Goal: Task Accomplishment & Management: Manage account settings

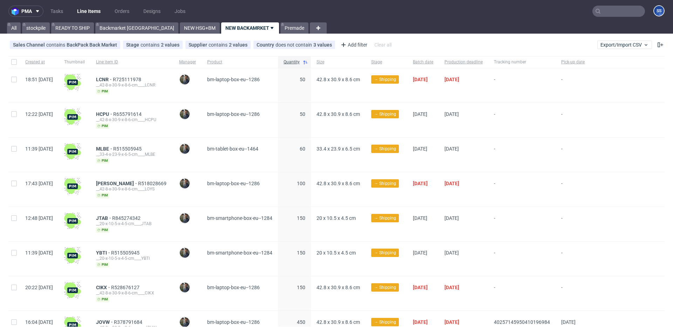
scroll to position [2, 0]
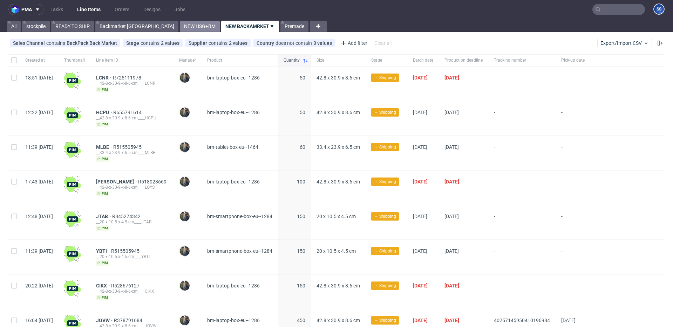
click at [180, 28] on link "NEW HSG+BM" at bounding box center [200, 26] width 40 height 11
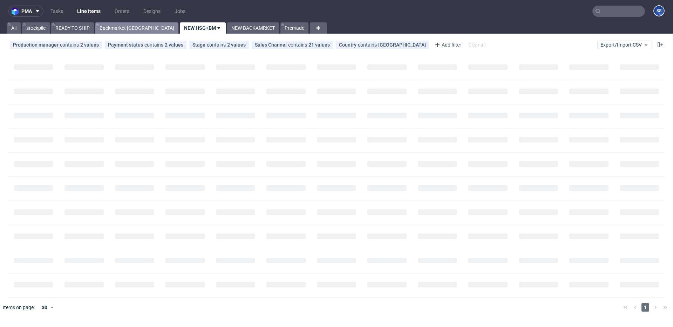
click at [127, 28] on link "Backmarket [GEOGRAPHIC_DATA]" at bounding box center [136, 27] width 83 height 11
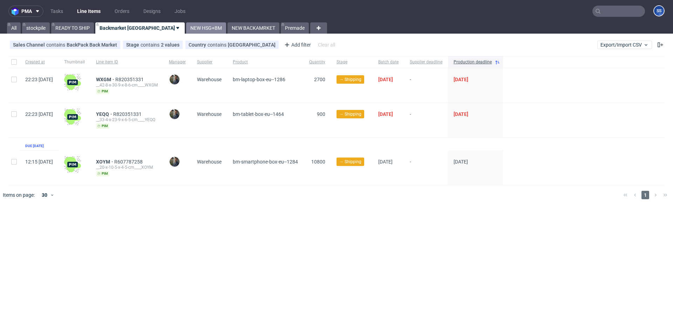
click at [186, 27] on link "NEW HSG+BM" at bounding box center [206, 27] width 40 height 11
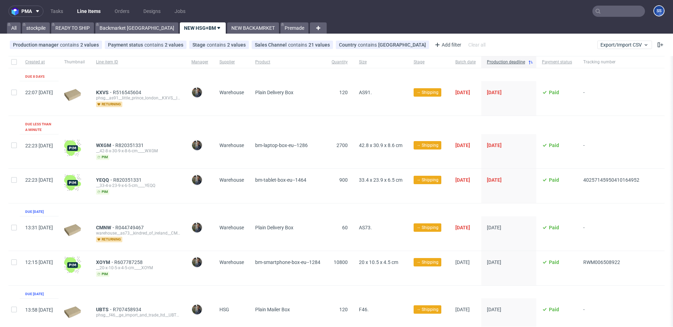
scroll to position [0, 19]
drag, startPoint x: 648, startPoint y: 173, endPoint x: 578, endPoint y: 61, distance: 132.2
click at [585, 175] on div "22:23 Tue 16.09.2025 YEQQ R820351331 __33-4-x-23-9-x-6-5-cm____YEQQ pim Maciej …" at bounding box center [336, 186] width 656 height 35
copy span "40257145950410164952"
click at [227, 30] on link "NEW BACKAMRKET" at bounding box center [253, 27] width 52 height 11
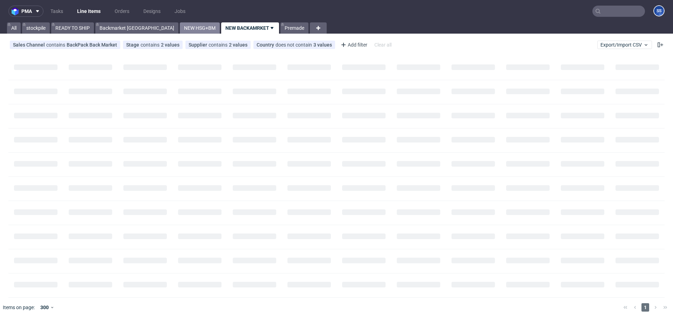
click at [180, 30] on link "NEW HSG+BM" at bounding box center [200, 27] width 40 height 11
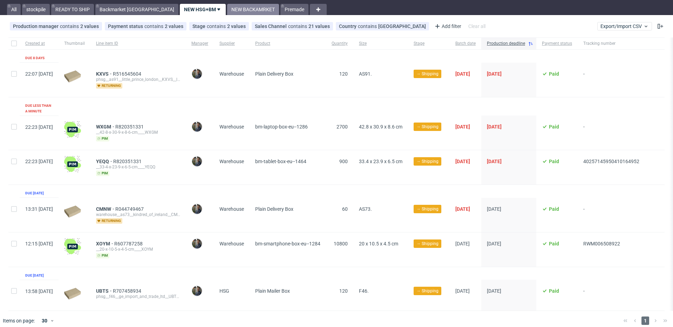
click at [227, 12] on link "NEW BACKAMRKET" at bounding box center [253, 9] width 52 height 11
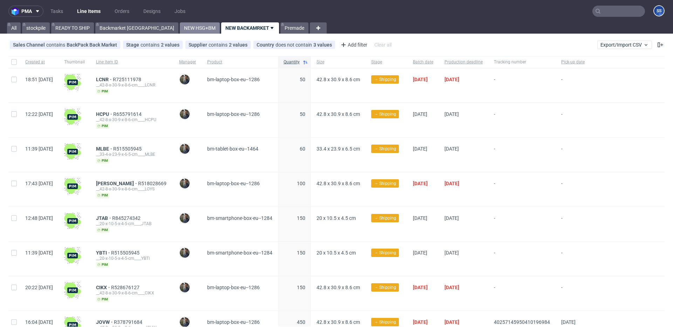
click at [180, 28] on link "NEW HSG+BM" at bounding box center [200, 27] width 40 height 11
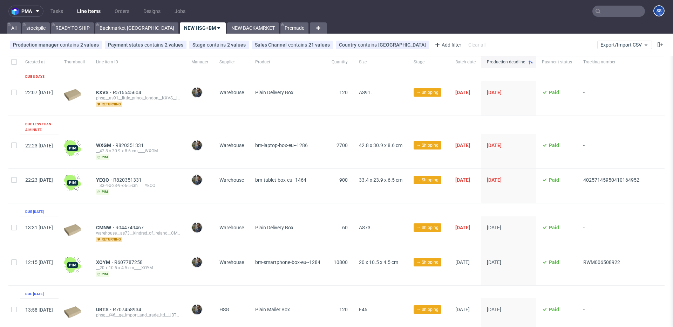
scroll to position [19, 0]
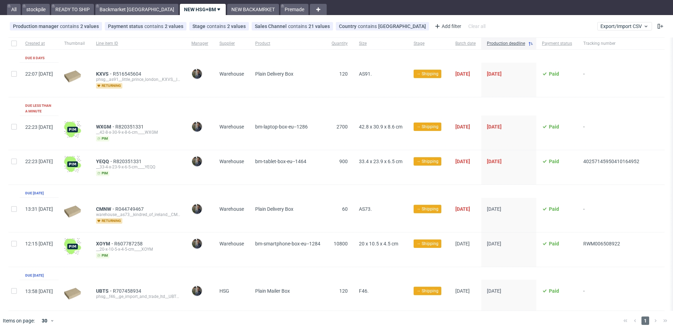
click at [116, 16] on div "pma Tasks Line Items Orders Designs Jobs SS All stockpile READY TO SHIP Backmar…" at bounding box center [336, 163] width 673 height 327
click at [74, 12] on link "READY TO SHIP" at bounding box center [72, 9] width 43 height 11
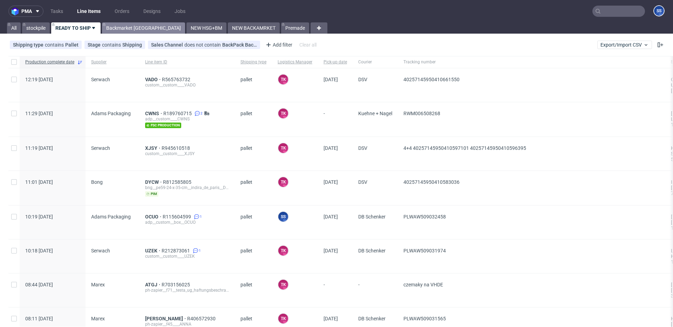
click at [129, 29] on link "Backmarket [GEOGRAPHIC_DATA]" at bounding box center [143, 27] width 83 height 11
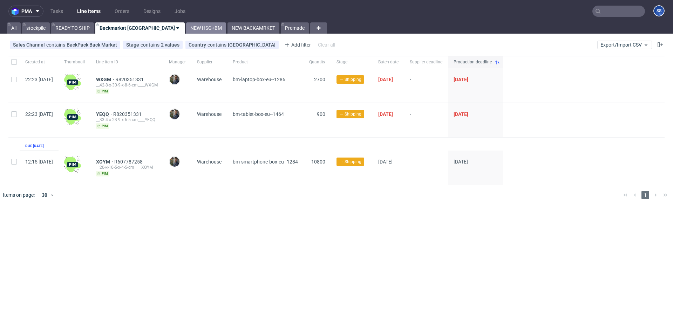
click at [186, 28] on link "NEW HSG+BM" at bounding box center [206, 27] width 40 height 11
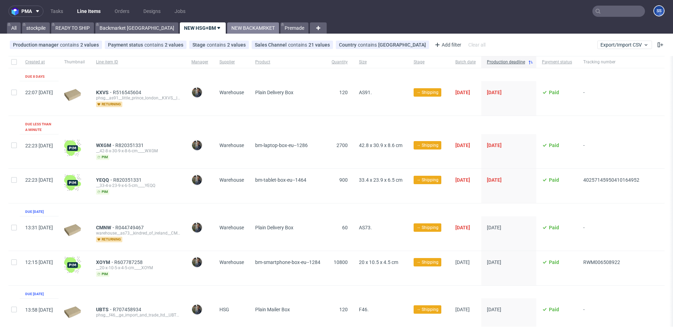
click at [227, 29] on link "NEW BACKAMRKET" at bounding box center [253, 27] width 52 height 11
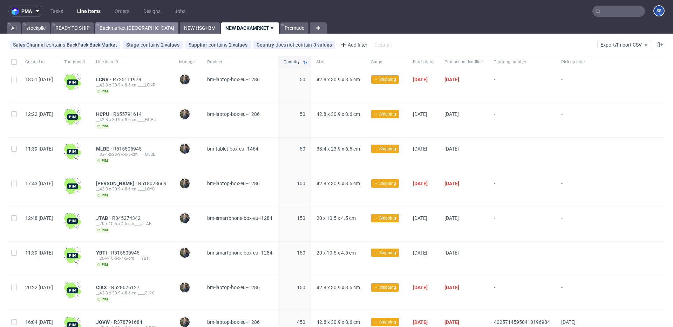
click at [128, 33] on link "Backmarket [GEOGRAPHIC_DATA]" at bounding box center [136, 27] width 83 height 11
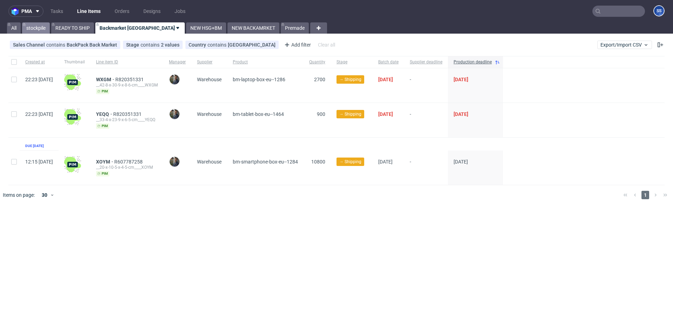
click at [35, 30] on link "stockpile" at bounding box center [36, 27] width 28 height 11
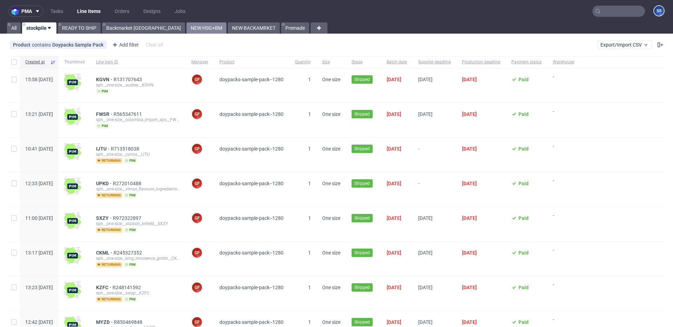
click at [186, 27] on link "NEW HSG+BM" at bounding box center [206, 27] width 40 height 11
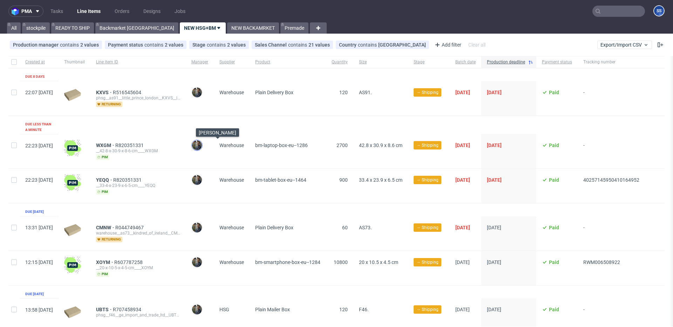
scroll to position [19, 0]
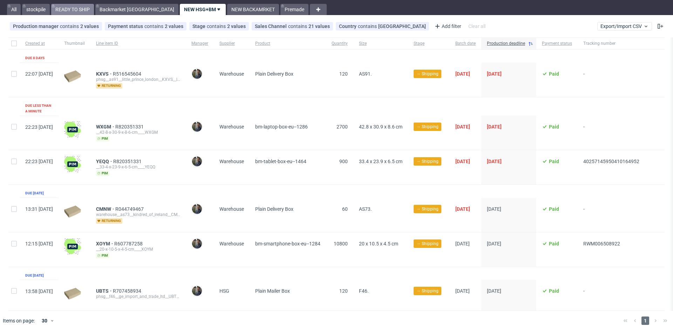
click at [70, 13] on link "READY TO SHIP" at bounding box center [72, 9] width 43 height 11
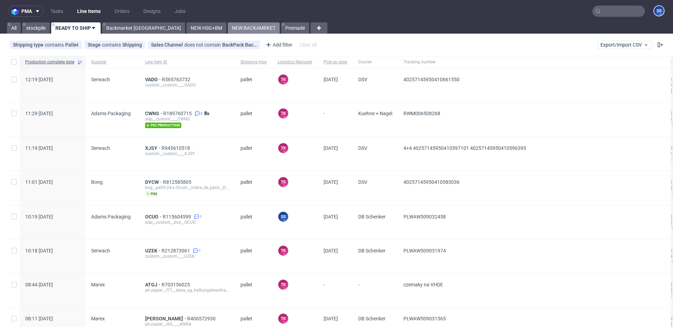
click at [228, 30] on link "NEW BACKAMRKET" at bounding box center [254, 27] width 52 height 11
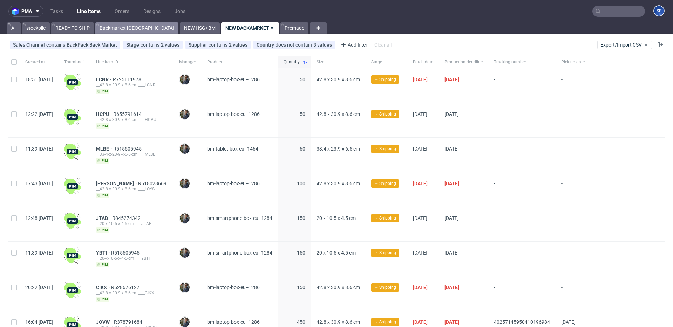
click at [128, 31] on link "Backmarket [GEOGRAPHIC_DATA]" at bounding box center [136, 27] width 83 height 11
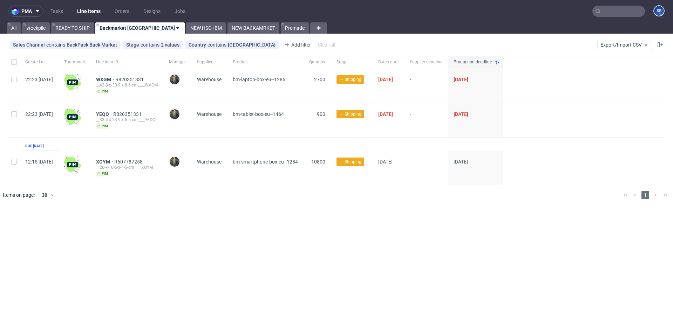
click at [612, 14] on input "text" at bounding box center [618, 11] width 53 height 11
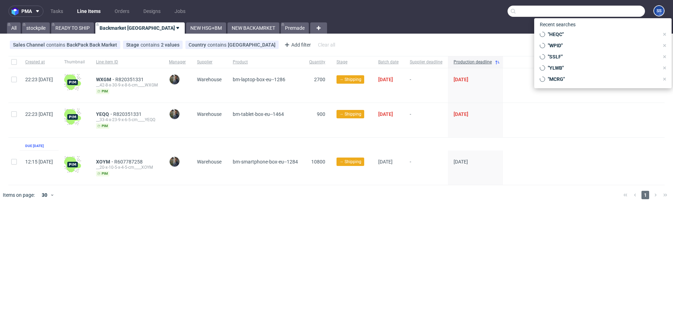
paste input "R820351331__WXGM"
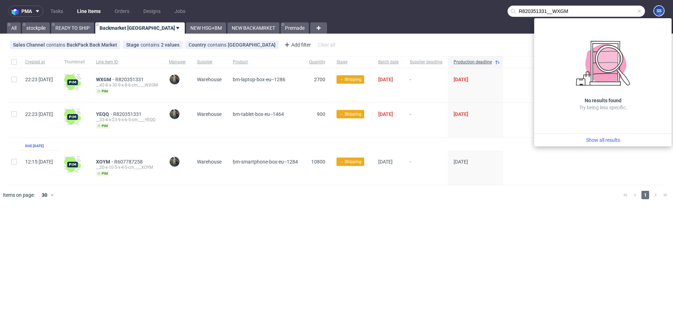
click at [552, 13] on input "R820351331__WXGM" at bounding box center [575, 11] width 137 height 11
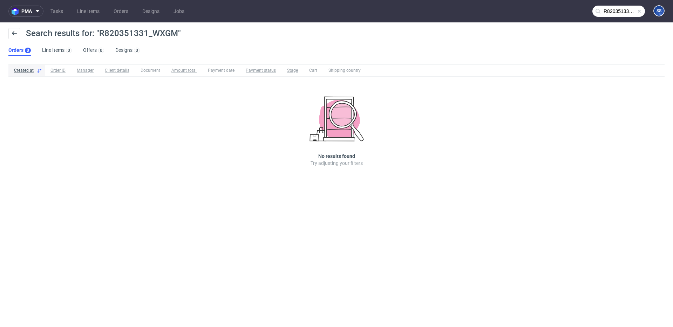
click at [614, 11] on input "R820351331_WXGM" at bounding box center [618, 11] width 53 height 11
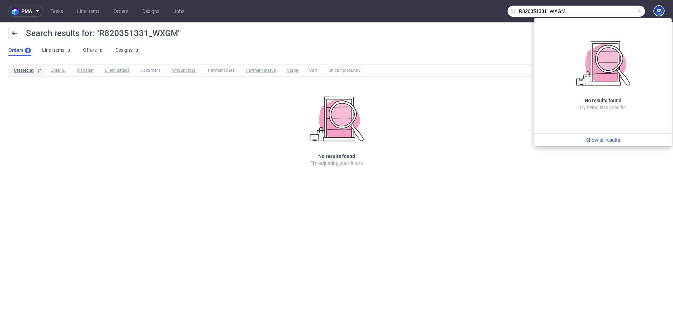
drag, startPoint x: 549, startPoint y: 12, endPoint x: 485, endPoint y: 6, distance: 64.7
click at [485, 6] on nav "pma Tasks Line Items Orders Designs Jobs R820351331_WXGM SS" at bounding box center [336, 11] width 673 height 22
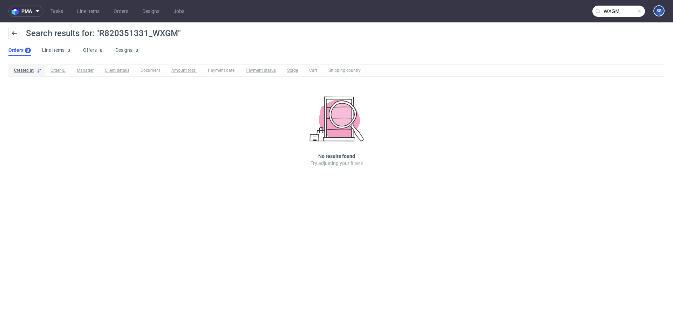
type input "WXGM"
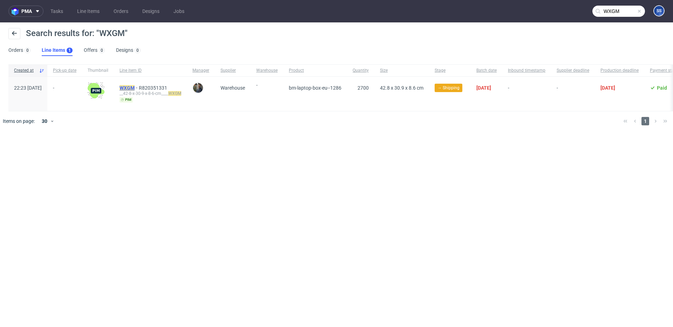
click at [135, 86] on mark "WXGM" at bounding box center [126, 88] width 15 height 6
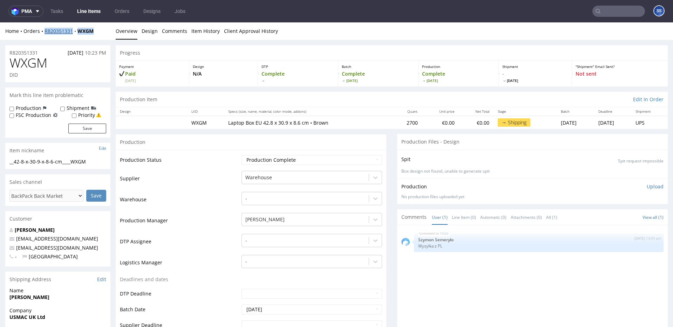
drag, startPoint x: 95, startPoint y: 34, endPoint x: 46, endPoint y: 34, distance: 49.1
click at [46, 34] on div "Home Orders R820351331 WXGM" at bounding box center [57, 31] width 105 height 7
copy div "R820351331 WXGM"
drag, startPoint x: 99, startPoint y: 29, endPoint x: 45, endPoint y: 34, distance: 54.5
click at [45, 34] on div "Home Orders R820351331 WXGM" at bounding box center [57, 31] width 105 height 7
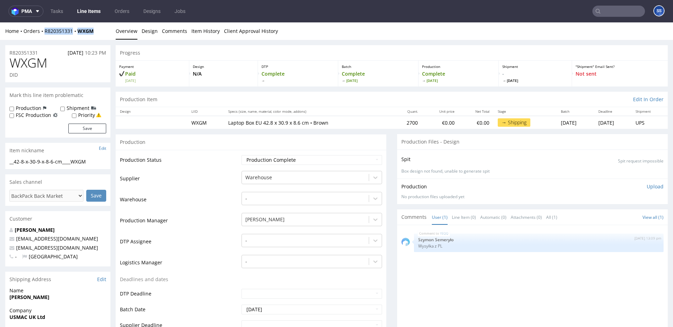
copy div "R820351331 WXGM"
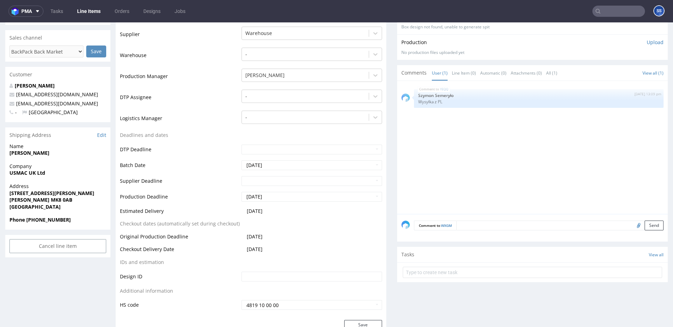
scroll to position [145, 0]
drag, startPoint x: 70, startPoint y: 200, endPoint x: 44, endPoint y: 200, distance: 25.9
click at [44, 200] on span "[PERSON_NAME] MK8 0AB" at bounding box center [57, 199] width 97 height 7
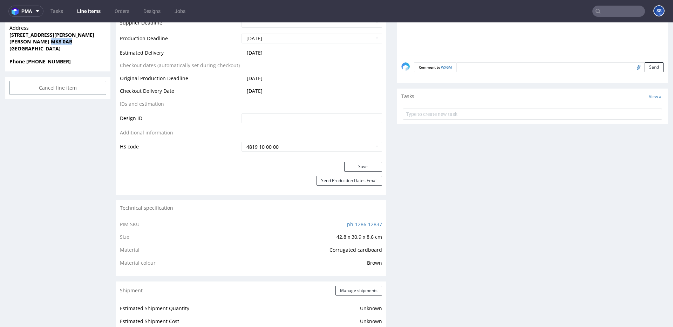
scroll to position [0, 0]
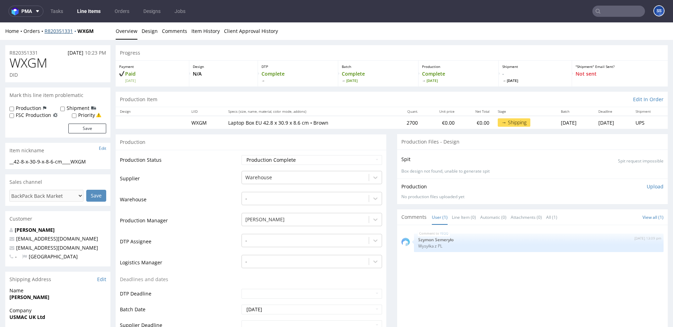
click at [54, 32] on div "Home Orders R820351331 WXGM" at bounding box center [57, 31] width 105 height 7
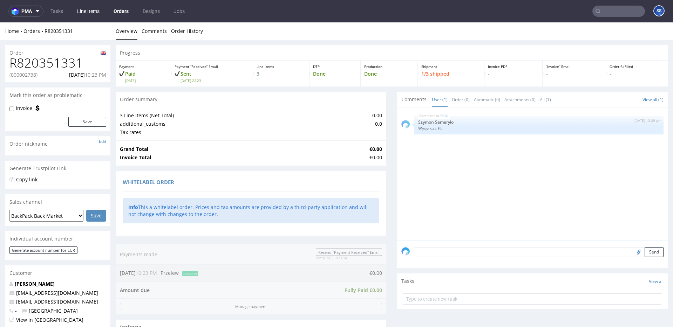
click at [86, 10] on link "Line Items" at bounding box center [88, 11] width 31 height 11
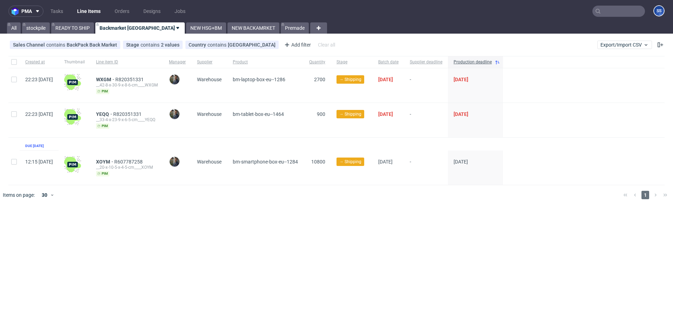
click at [122, 76] on div "WXGM R820351331 __42-8-x-30-9-x-8-6-cm____WXGM pim" at bounding box center [126, 85] width 73 height 34
click at [115, 79] on span "WXGM" at bounding box center [105, 80] width 19 height 6
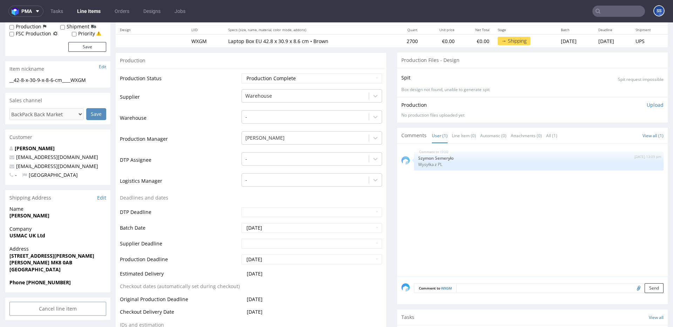
scroll to position [77, 0]
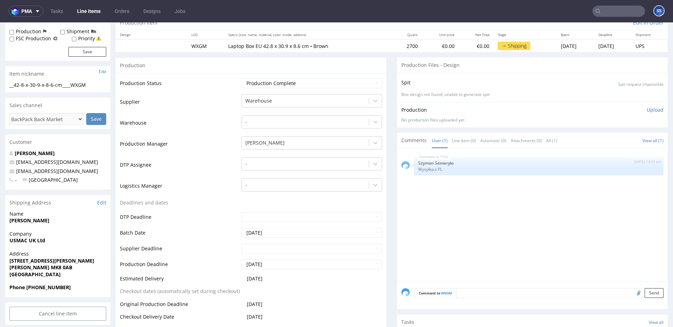
click at [35, 243] on strong "USMAC UK Ltd" at bounding box center [27, 240] width 36 height 7
click at [36, 243] on strong "USMAC UK Ltd" at bounding box center [27, 240] width 36 height 7
copy strong "USMAC UK Ltd"
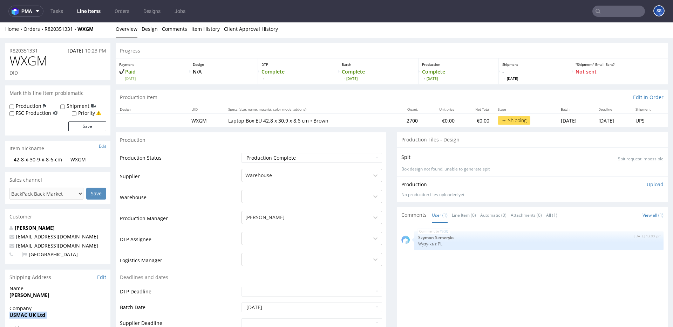
scroll to position [0, 0]
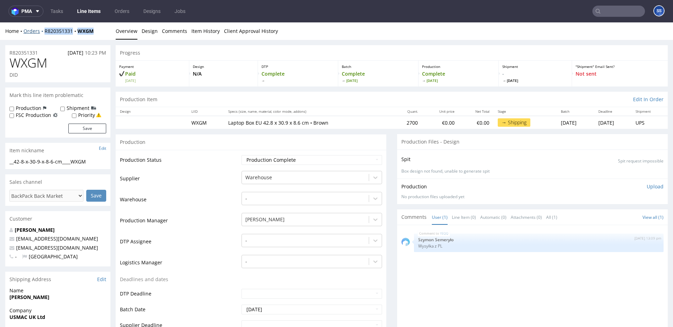
drag, startPoint x: 81, startPoint y: 32, endPoint x: 75, endPoint y: 36, distance: 7.2
click at [42, 33] on div "Home Orders R820351331 WXGM" at bounding box center [57, 31] width 105 height 7
copy div "R820351331 WXGM"
click at [81, 14] on link "Line Items" at bounding box center [89, 11] width 32 height 11
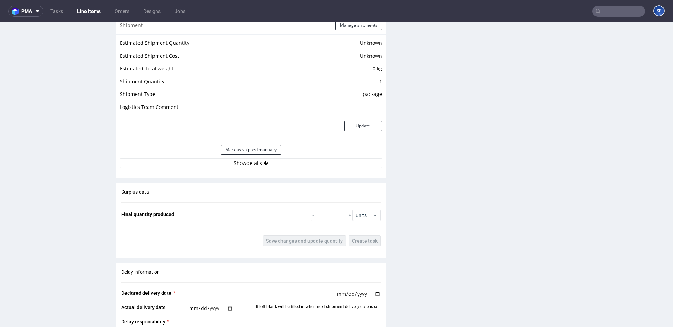
scroll to position [583, 0]
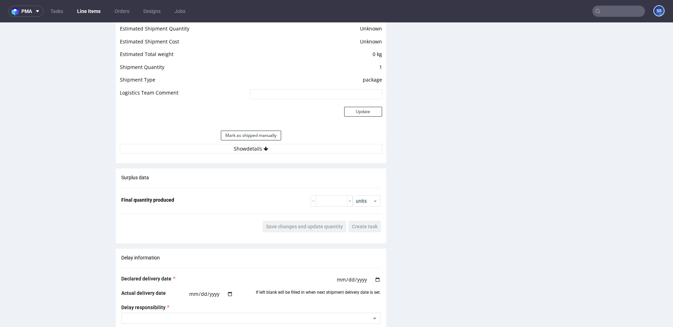
click at [279, 154] on div "Estimated Shipment Quantity Unknown Estimated Shipment Cost Unknown Estimated T…" at bounding box center [251, 89] width 270 height 138
click at [280, 149] on button "Show details" at bounding box center [251, 149] width 262 height 10
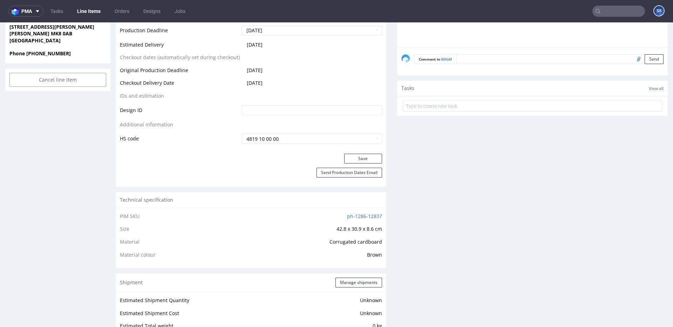
scroll to position [316, 0]
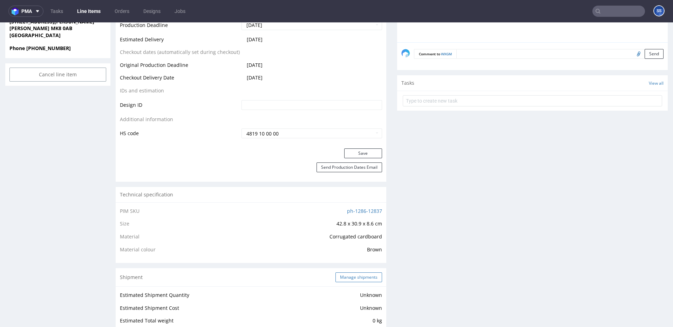
click at [361, 279] on button "Manage shipments" at bounding box center [358, 278] width 47 height 10
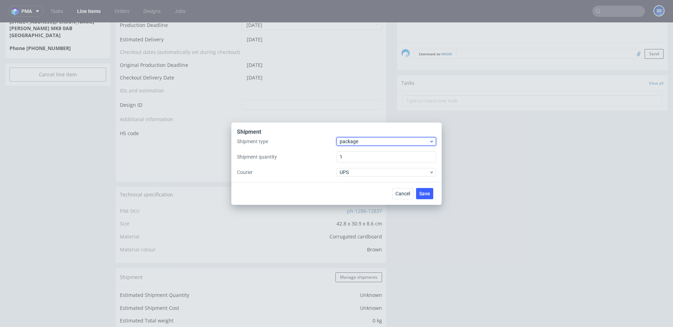
click at [361, 139] on span "package" at bounding box center [384, 141] width 89 height 7
click at [359, 153] on div "pallet" at bounding box center [386, 156] width 94 height 13
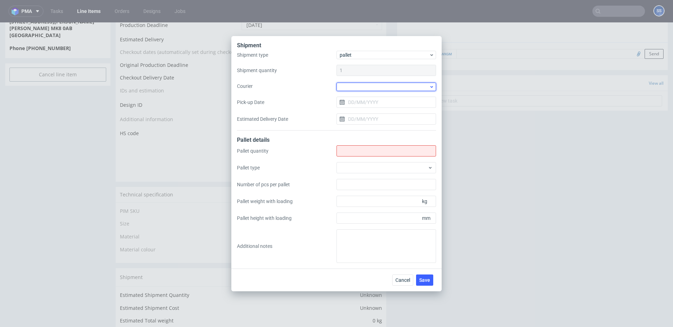
click at [356, 85] on div at bounding box center [386, 87] width 100 height 8
click at [368, 95] on div "DSV" at bounding box center [386, 95] width 94 height 13
click at [363, 102] on input "Pick-up Date" at bounding box center [386, 101] width 100 height 11
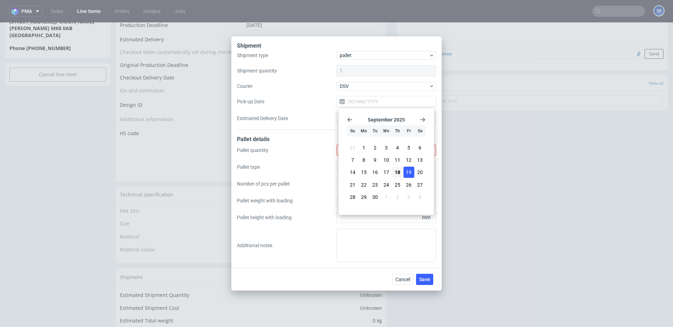
click at [406, 173] on span "19" at bounding box center [409, 172] width 6 height 7
type input "[DATE]"
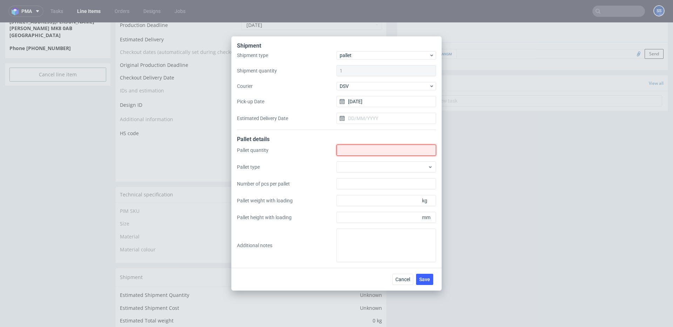
click at [369, 147] on input "Shipment type" at bounding box center [386, 150] width 100 height 11
type input "6"
click at [426, 280] on span "Save" at bounding box center [424, 279] width 11 height 5
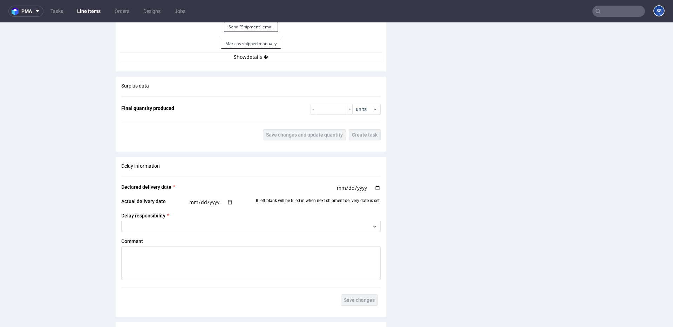
scroll to position [674, 0]
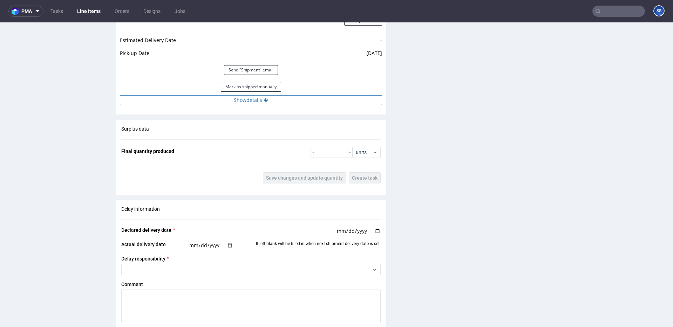
click at [284, 96] on button "Show details" at bounding box center [251, 100] width 262 height 10
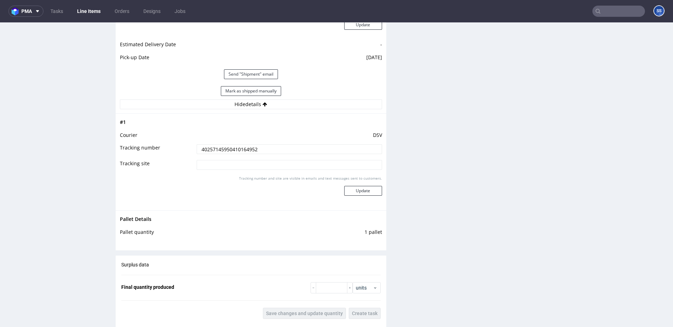
scroll to position [670, 0]
click at [227, 148] on input "40257145950410164952" at bounding box center [289, 149] width 185 height 10
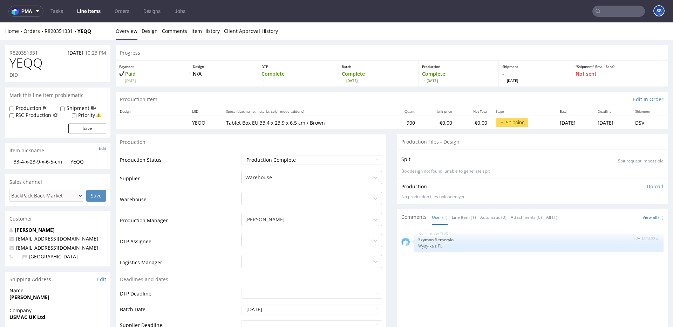
scroll to position [670, 0]
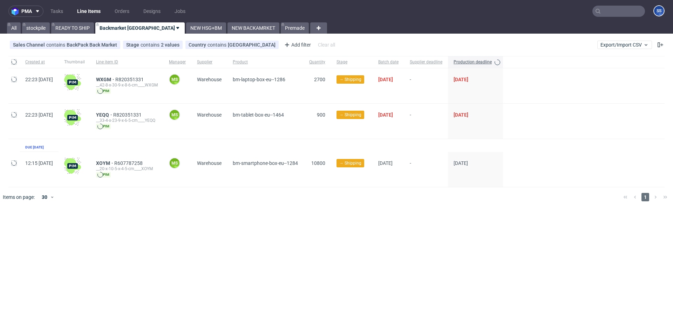
click at [629, 13] on input "text" at bounding box center [618, 11] width 53 height 11
paste input "FFTZ"
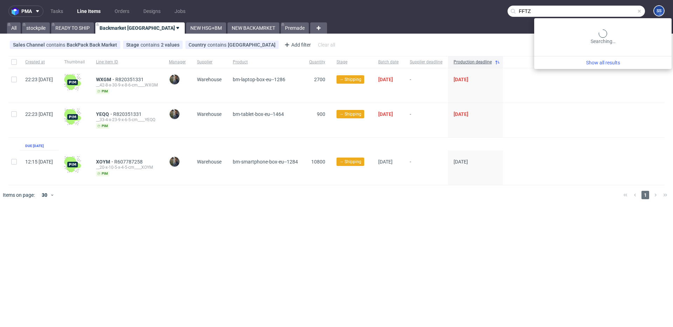
type input "FFTZ"
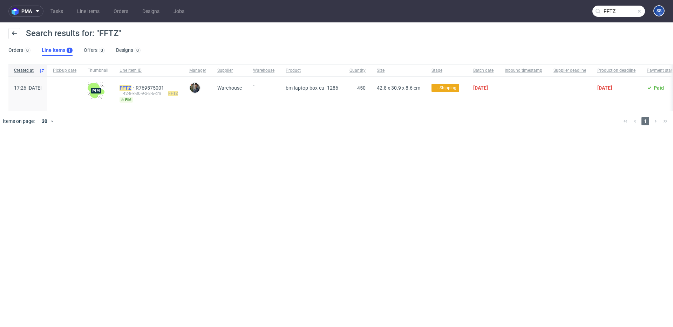
click at [131, 88] on mark "FFTZ" at bounding box center [125, 88] width 12 height 6
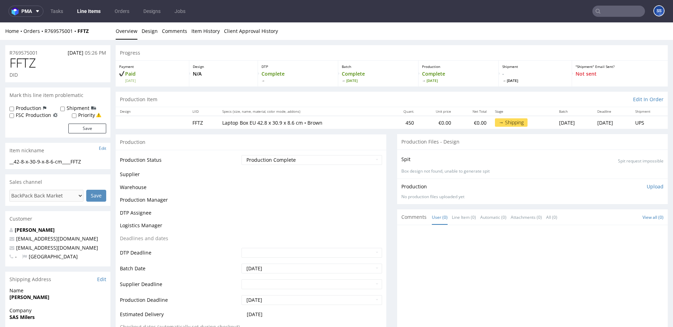
click at [87, 11] on link "Line Items" at bounding box center [89, 11] width 32 height 11
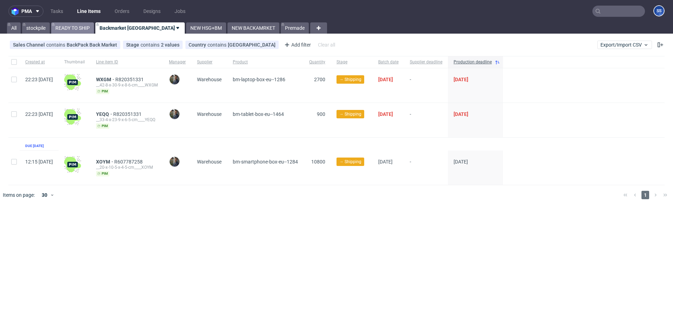
click at [78, 29] on link "READY TO SHIP" at bounding box center [72, 27] width 43 height 11
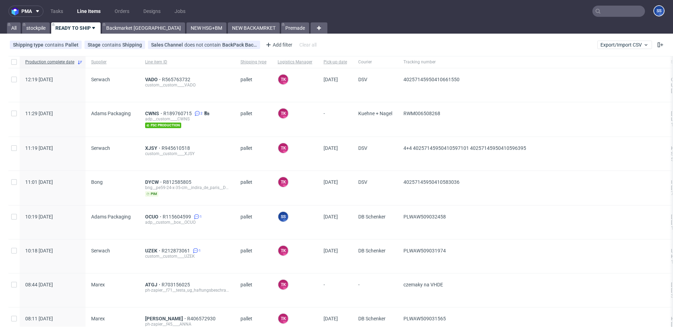
click at [91, 8] on link "Line Items" at bounding box center [89, 11] width 32 height 11
click at [116, 30] on link "Backmarket [GEOGRAPHIC_DATA]" at bounding box center [143, 27] width 83 height 11
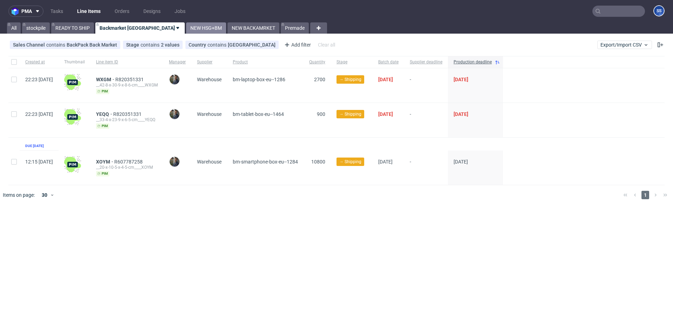
click at [186, 29] on link "NEW HSG+BM" at bounding box center [206, 27] width 40 height 11
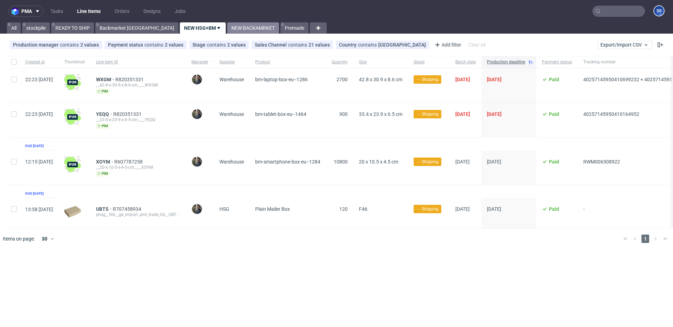
click at [227, 27] on link "NEW BACKAMRKET" at bounding box center [253, 27] width 52 height 11
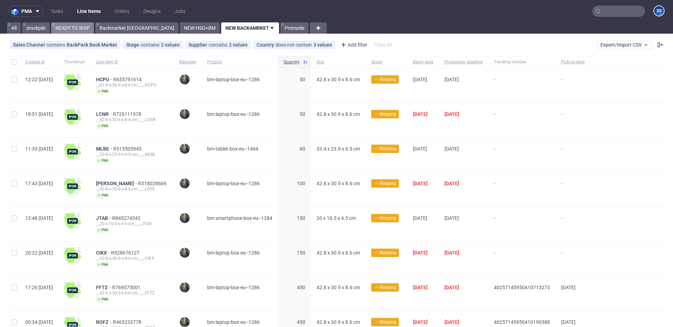
click at [93, 29] on link "READY TO SHIP" at bounding box center [72, 27] width 43 height 11
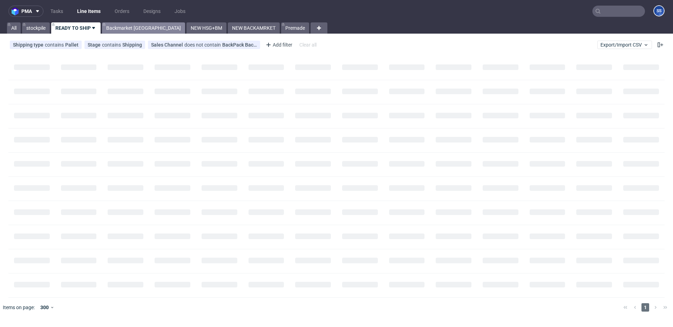
click at [121, 28] on link "Backmarket [GEOGRAPHIC_DATA]" at bounding box center [143, 27] width 83 height 11
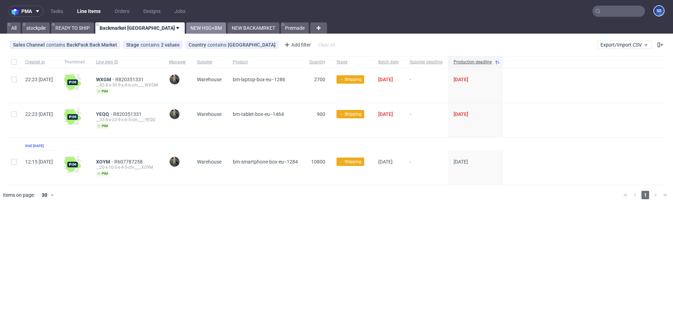
click at [186, 27] on link "NEW HSG+BM" at bounding box center [206, 27] width 40 height 11
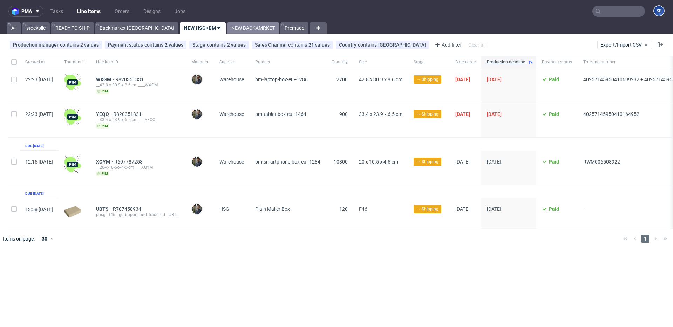
click at [227, 29] on link "NEW BACKAMRKET" at bounding box center [253, 27] width 52 height 11
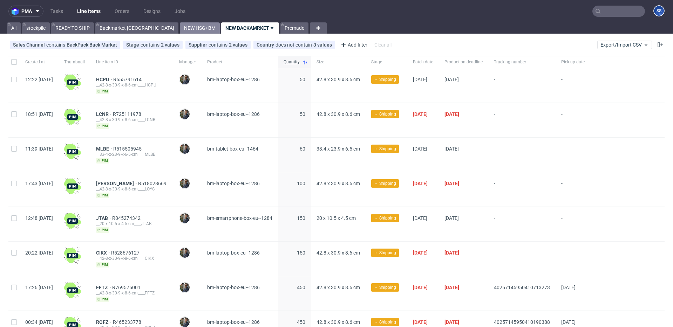
click at [180, 25] on link "NEW HSG+BM" at bounding box center [200, 27] width 40 height 11
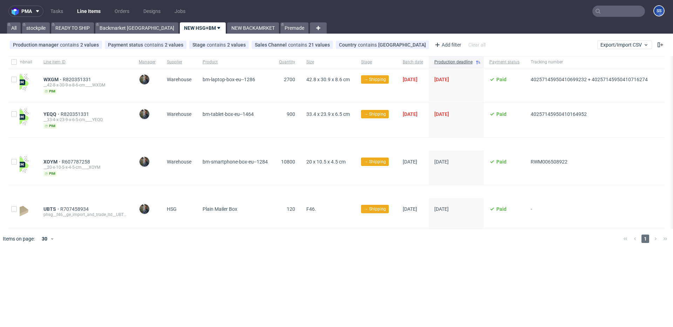
scroll to position [0, 74]
click at [117, 29] on link "Backmarket [GEOGRAPHIC_DATA]" at bounding box center [136, 27] width 83 height 11
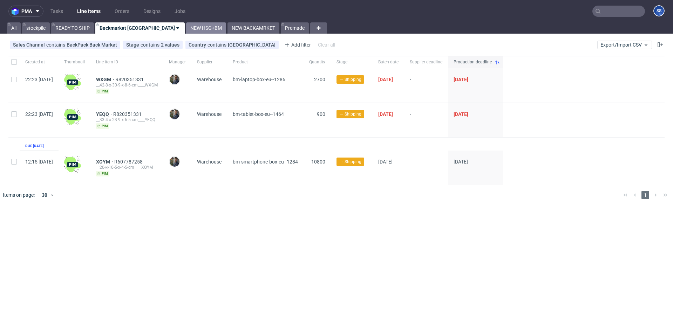
click at [186, 30] on link "NEW HSG+BM" at bounding box center [206, 27] width 40 height 11
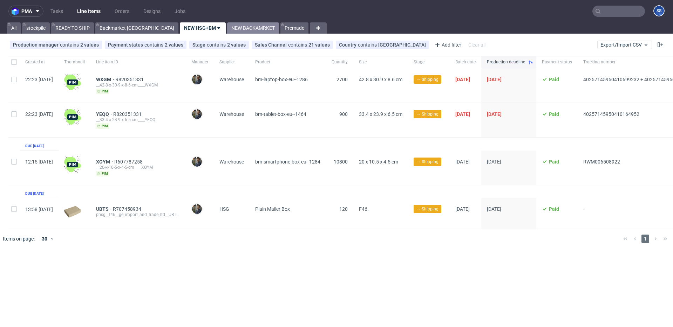
click at [227, 27] on link "NEW BACKAMRKET" at bounding box center [253, 27] width 52 height 11
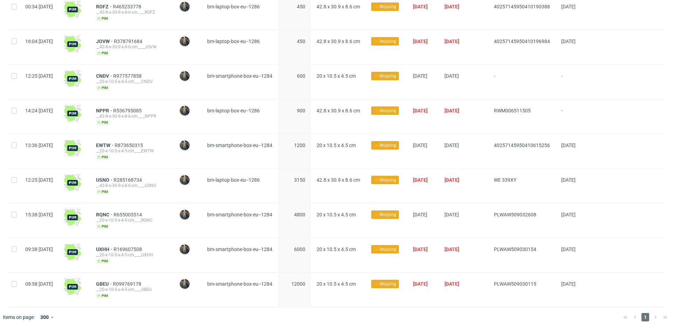
scroll to position [316, 0]
drag, startPoint x: 552, startPoint y: 111, endPoint x: 500, endPoint y: 109, distance: 51.9
click at [500, 109] on div "14:24 Mon 15.09.2025 NPPR R536795085 __42-8-x-30-9-x-8-6-cm____NPPR pim Maciej …" at bounding box center [336, 116] width 656 height 35
copy div "RWM006511505"
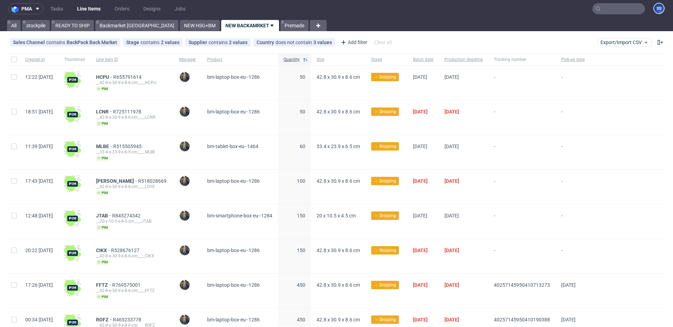
scroll to position [1, 0]
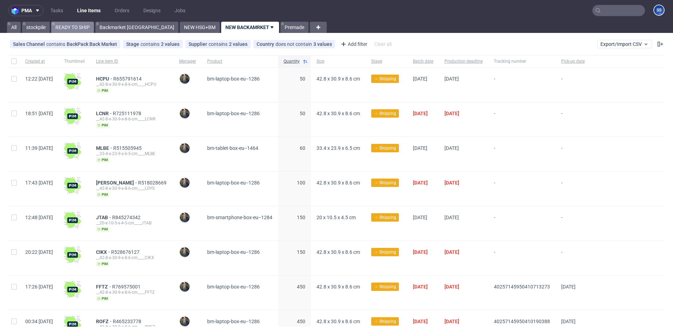
click at [78, 31] on link "READY TO SHIP" at bounding box center [72, 27] width 43 height 11
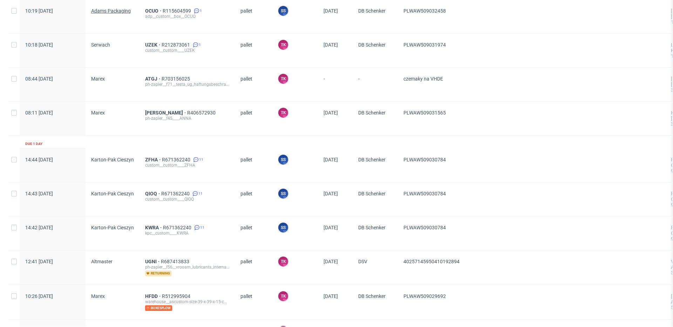
scroll to position [197, 0]
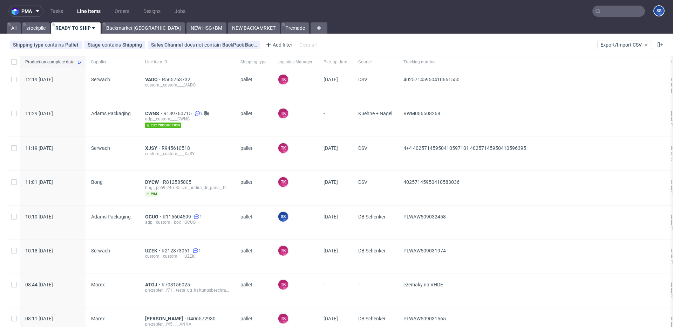
click at [597, 13] on input "text" at bounding box center [618, 11] width 53 height 11
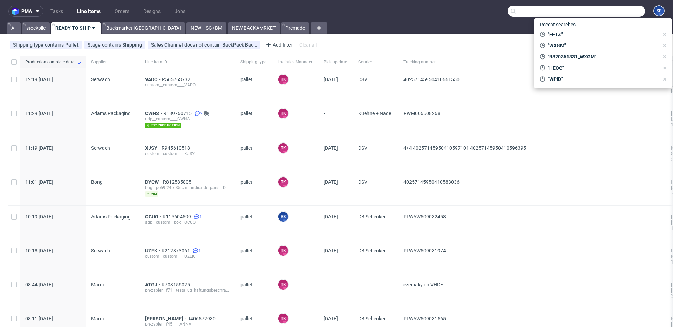
paste input "USNO"
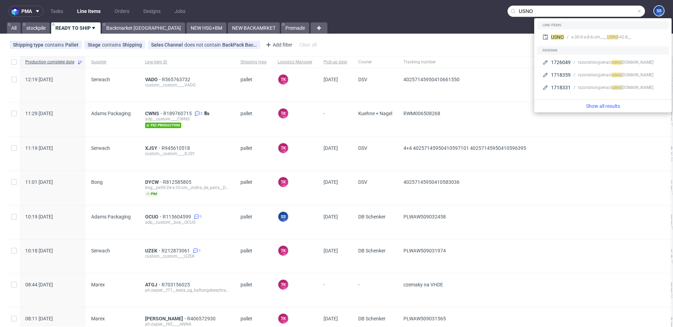
type input "USNO"
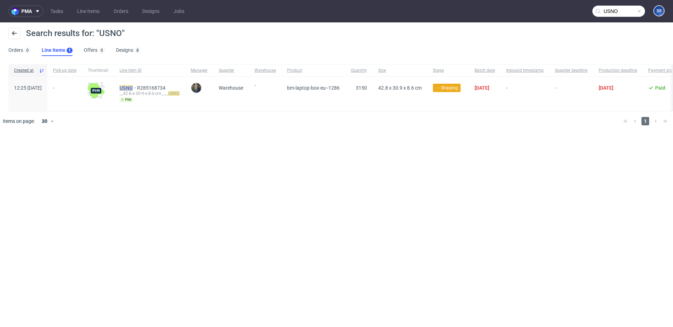
click at [133, 87] on mark "USNO" at bounding box center [125, 88] width 13 height 6
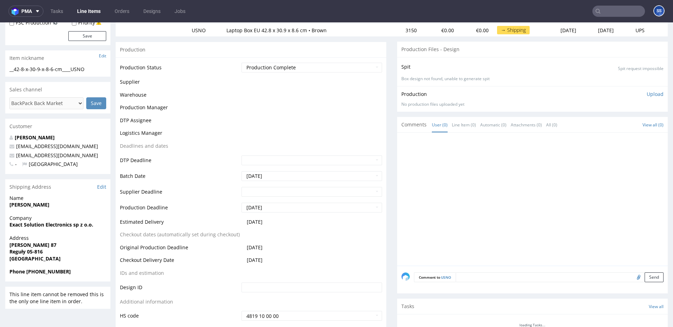
scroll to position [96, 0]
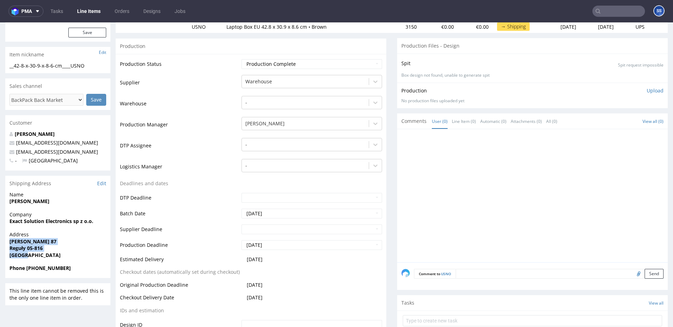
drag, startPoint x: 54, startPoint y: 252, endPoint x: 8, endPoint y: 243, distance: 46.8
click at [7, 242] on div "Address Stanisława Bodycha 87 Reguły 05-816 Poland" at bounding box center [57, 248] width 105 height 34
click at [22, 244] on strong "[PERSON_NAME] 87" at bounding box center [32, 241] width 47 height 7
drag, startPoint x: 44, startPoint y: 249, endPoint x: 4, endPoint y: 242, distance: 40.9
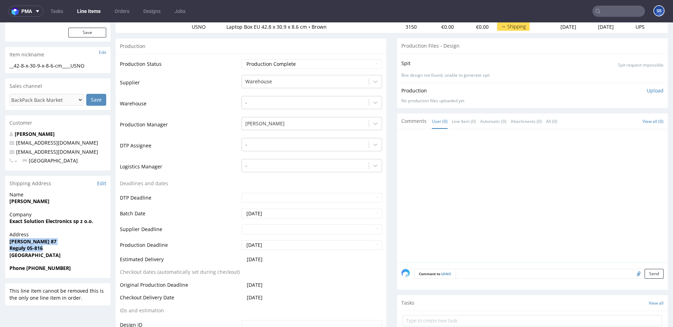
scroll to position [0, 0]
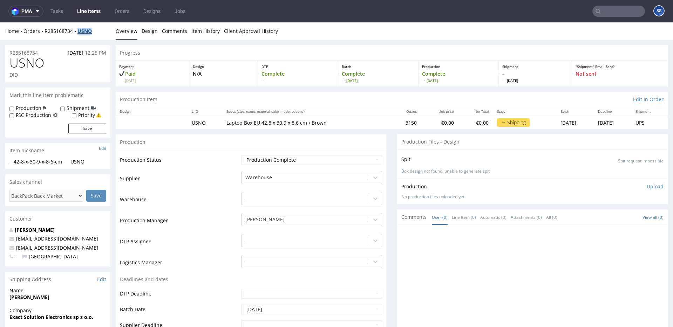
drag, startPoint x: 87, startPoint y: 34, endPoint x: 79, endPoint y: 33, distance: 8.1
click at [79, 33] on div "Home Orders R285168734 USNO Overview Design Comments Item History Client Approv…" at bounding box center [336, 31] width 673 height 18
copy strong "USNO"
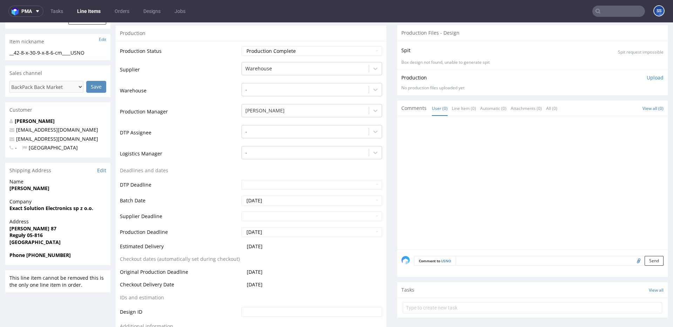
scroll to position [111, 0]
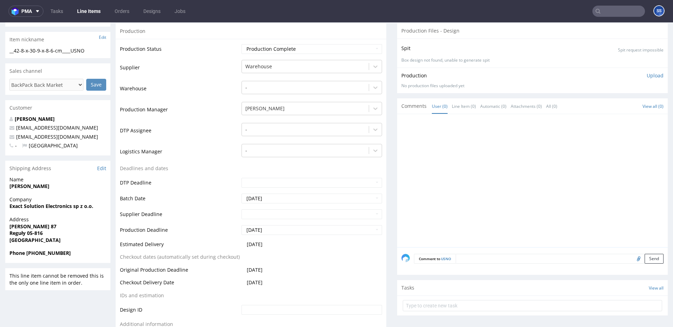
click at [48, 235] on span "Reguły 05-816" at bounding box center [57, 233] width 97 height 7
drag, startPoint x: 47, startPoint y: 235, endPoint x: 8, endPoint y: 228, distance: 39.2
click at [8, 228] on div "Address Stanisława Bodycha 87 Reguły 05-816 Poland" at bounding box center [57, 233] width 105 height 34
copy p "Stanisława Bodycha 87 Reguły 05-816"
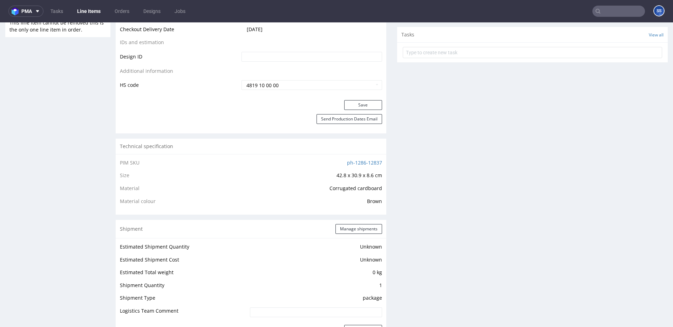
scroll to position [378, 0]
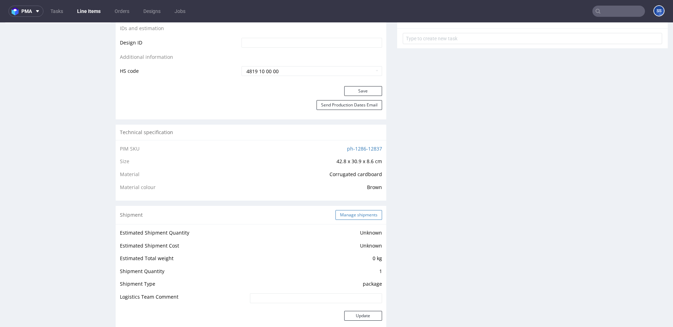
click at [358, 218] on button "Manage shipments" at bounding box center [358, 215] width 47 height 10
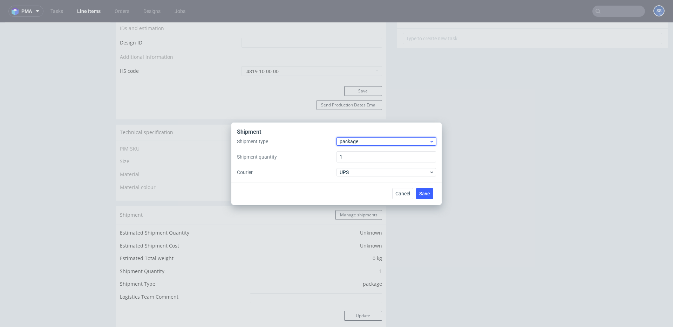
click at [361, 141] on span "package" at bounding box center [384, 141] width 89 height 7
click at [363, 151] on div "pallet" at bounding box center [386, 156] width 94 height 13
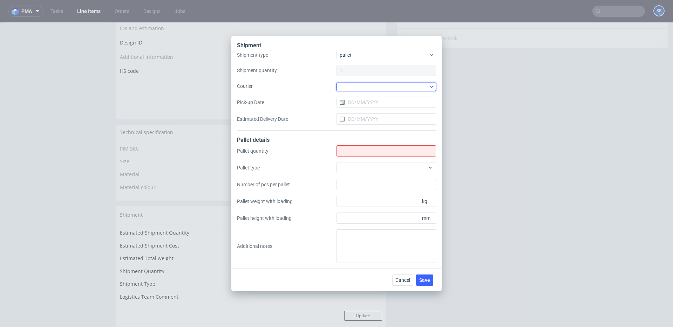
click at [359, 89] on div at bounding box center [386, 87] width 100 height 8
click at [357, 139] on div "Other" at bounding box center [386, 141] width 94 height 13
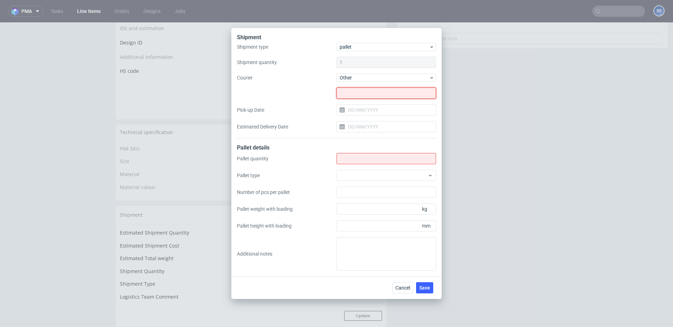
click at [368, 96] on input "text" at bounding box center [386, 93] width 100 height 11
type input "-"
click at [357, 110] on input "Pick-up Date" at bounding box center [386, 109] width 100 height 11
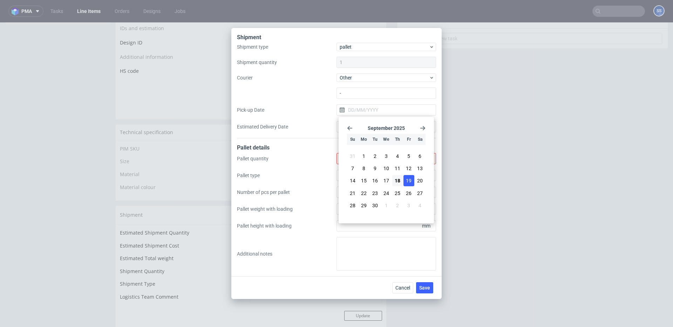
click at [406, 181] on span "19" at bounding box center [409, 180] width 6 height 7
type input "[DATE]"
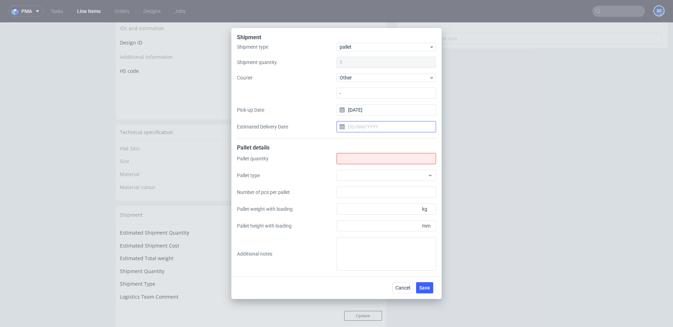
click at [377, 128] on input "Estimated Delivery Date" at bounding box center [386, 126] width 100 height 11
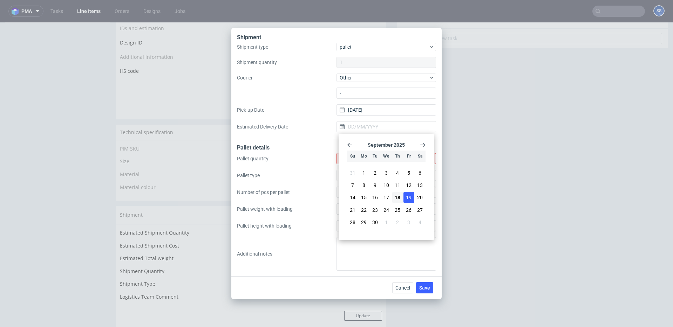
click at [412, 198] on button "19" at bounding box center [408, 197] width 11 height 11
type input "[DATE]"
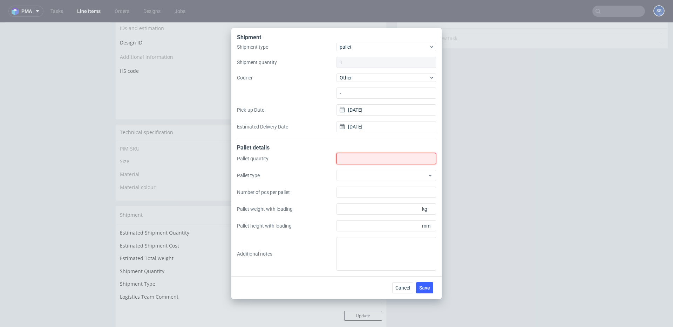
click at [370, 160] on input "Shipment type" at bounding box center [386, 158] width 100 height 11
type input "7"
click at [428, 290] on span "Save" at bounding box center [424, 288] width 11 height 5
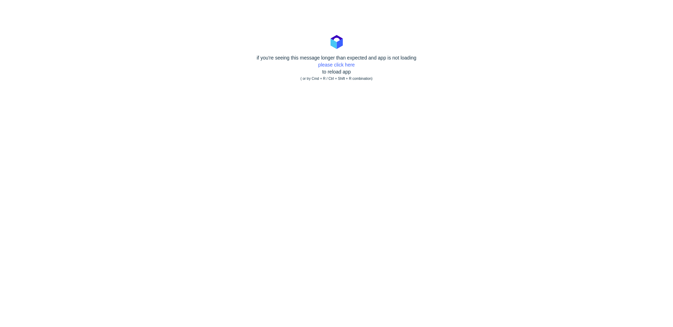
click at [331, 61] on div "if you're seeing this message longer than expected and app is not loading pleas…" at bounding box center [336, 68] width 673 height 28
click at [331, 64] on link "please click here" at bounding box center [336, 65] width 36 height 6
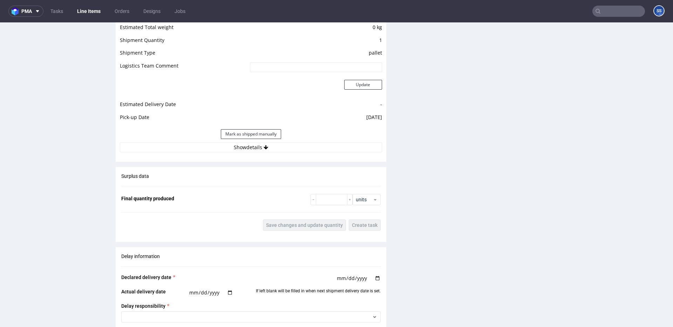
scroll to position [619, 0]
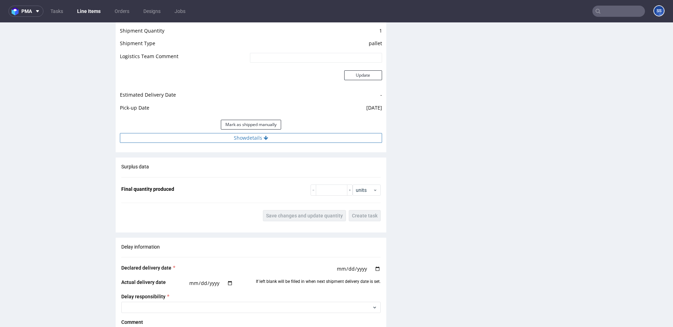
click at [295, 141] on button "Show details" at bounding box center [251, 138] width 262 height 10
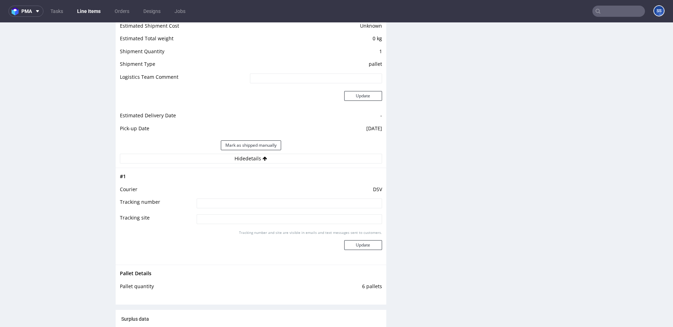
scroll to position [600, 0]
click at [227, 196] on td "DSV" at bounding box center [288, 190] width 187 height 13
click at [227, 201] on input at bounding box center [289, 202] width 185 height 10
paste input "40257145950410699232 40257145950410716274"
click at [258, 201] on input "40257145950410699232 40257145950410716274" at bounding box center [289, 202] width 185 height 10
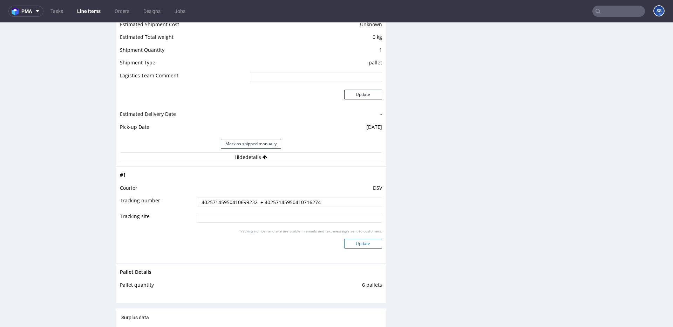
type input "40257145950410699232 + 40257145950410716274"
click at [363, 245] on button "Update" at bounding box center [363, 244] width 38 height 10
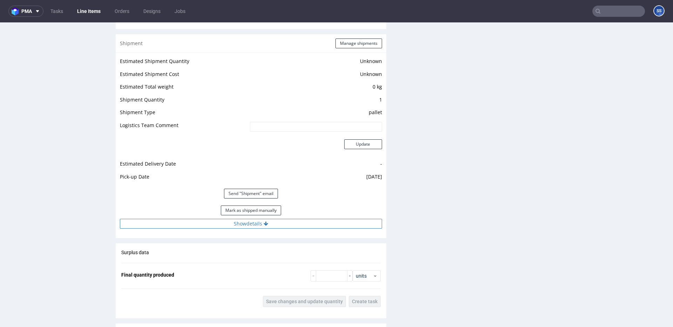
scroll to position [553, 0]
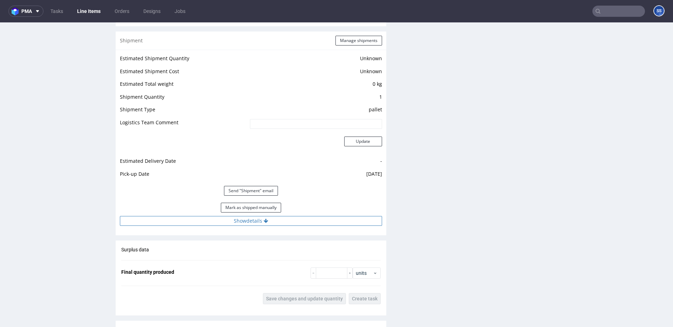
click at [293, 222] on button "Show details" at bounding box center [251, 221] width 262 height 10
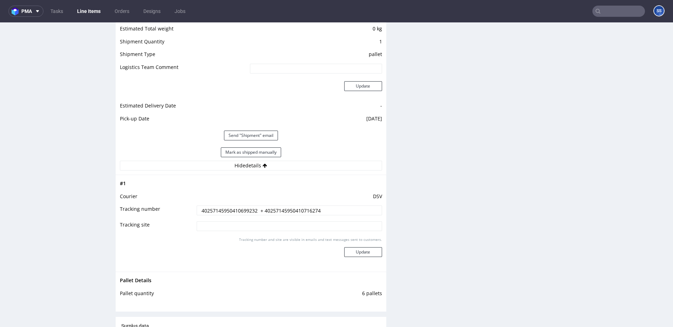
scroll to position [608, 0]
click at [92, 12] on link "Line Items" at bounding box center [89, 11] width 32 height 11
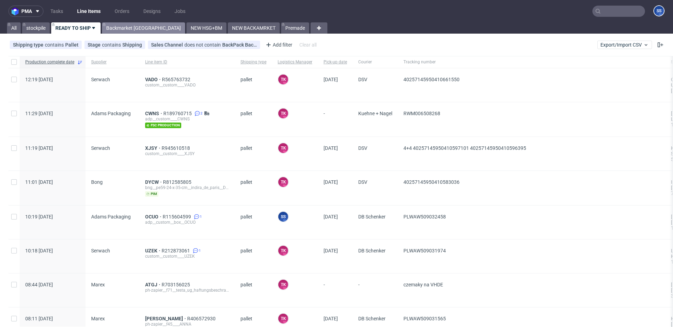
click at [124, 26] on link "Backmarket [GEOGRAPHIC_DATA]" at bounding box center [143, 27] width 83 height 11
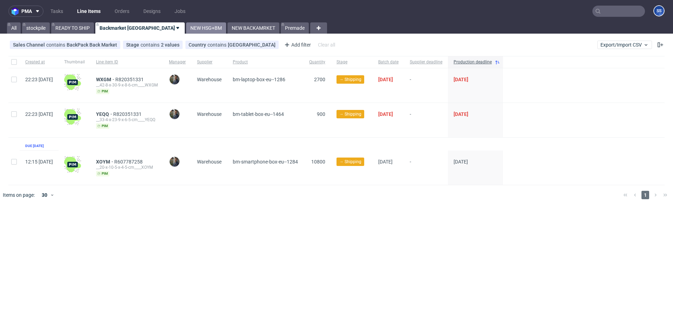
click at [186, 22] on link "NEW HSG+BM" at bounding box center [206, 27] width 40 height 11
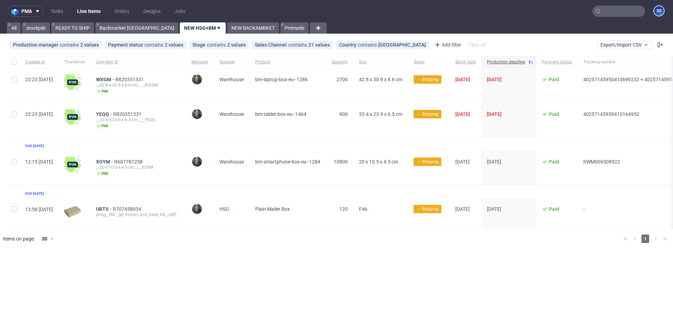
scroll to position [0, 74]
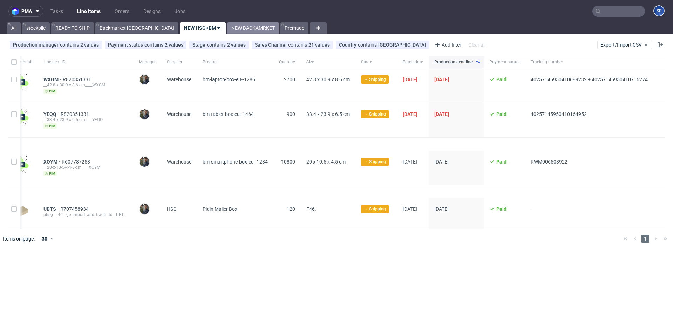
click at [227, 30] on link "NEW BACKAMRKET" at bounding box center [253, 27] width 52 height 11
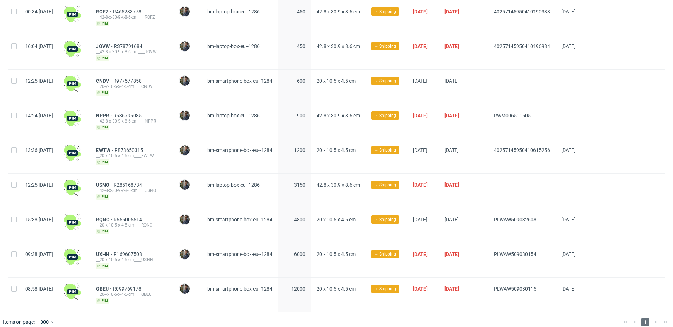
scroll to position [316, 0]
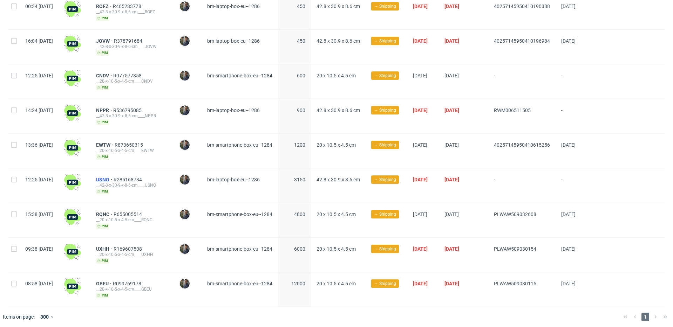
click at [114, 177] on span "USNO" at bounding box center [105, 180] width 18 height 6
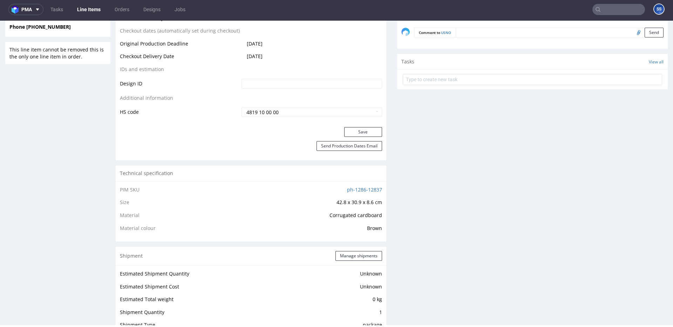
scroll to position [340, 0]
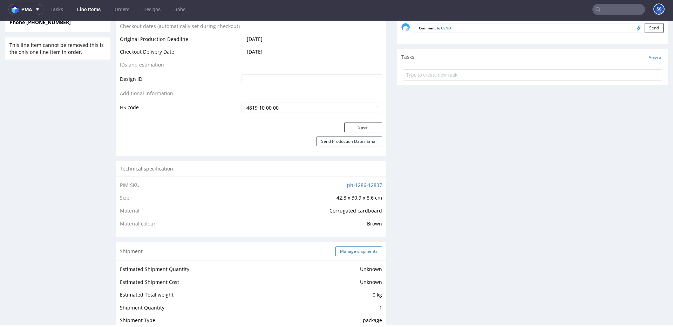
click at [346, 252] on button "Manage shipments" at bounding box center [358, 252] width 47 height 10
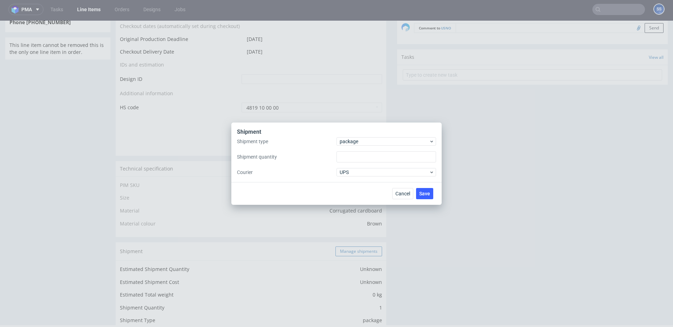
type input "1"
click at [346, 252] on button "Manage shipments" at bounding box center [358, 252] width 47 height 10
click at [353, 142] on span "package" at bounding box center [384, 141] width 89 height 7
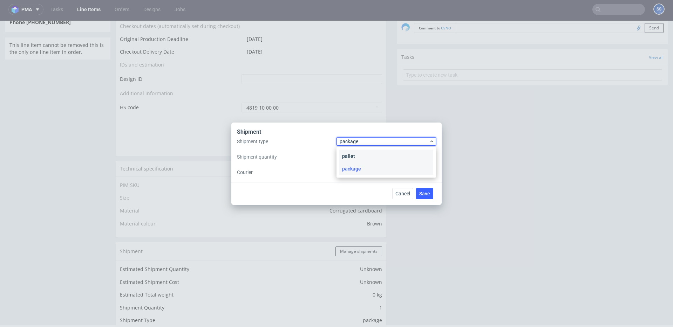
click at [359, 153] on div "pallet" at bounding box center [386, 156] width 94 height 13
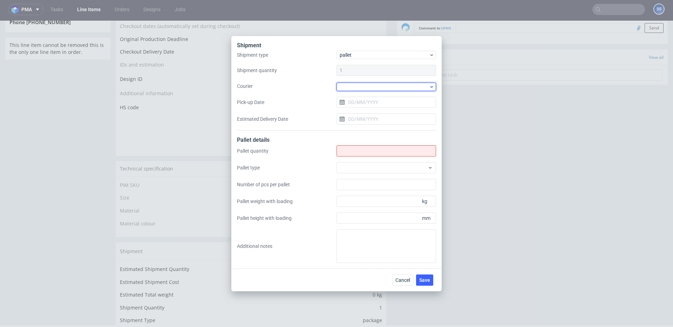
click at [368, 87] on div at bounding box center [386, 87] width 100 height 8
click at [323, 84] on label "Courier" at bounding box center [287, 86] width 100 height 7
click at [336, 145] on input "Shipment type" at bounding box center [386, 150] width 100 height 11
click at [372, 89] on div at bounding box center [386, 87] width 100 height 8
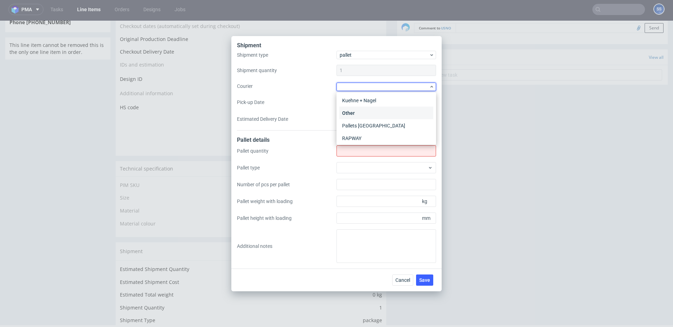
click at [365, 115] on div "Other" at bounding box center [386, 113] width 94 height 13
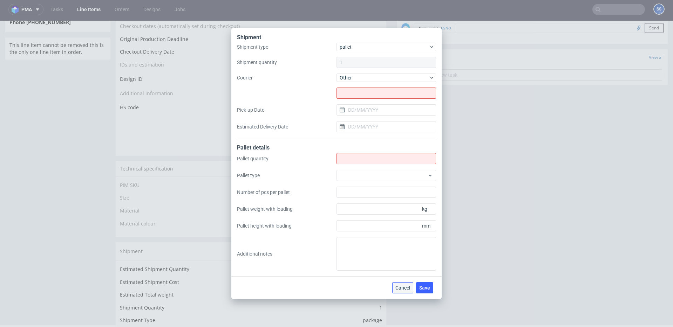
click at [400, 284] on button "Cancel" at bounding box center [402, 287] width 21 height 11
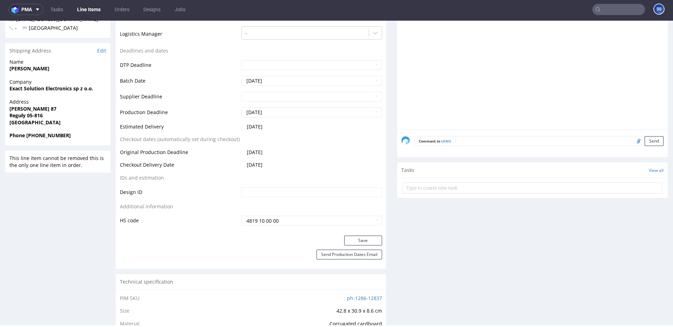
scroll to position [0, 0]
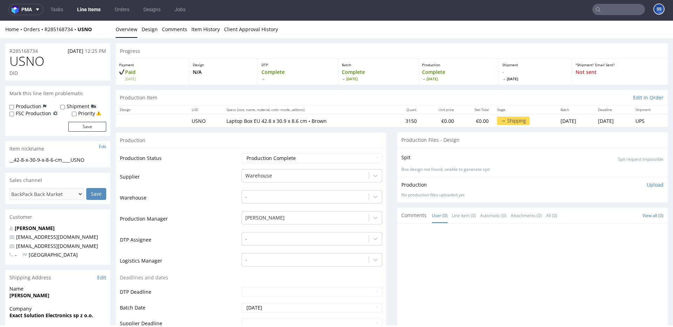
click at [78, 6] on link "Line Items" at bounding box center [89, 9] width 32 height 11
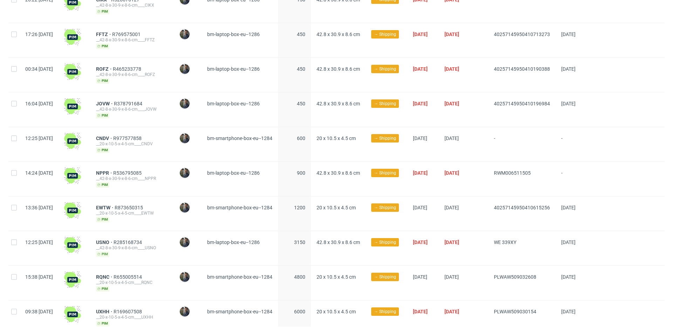
scroll to position [253, 0]
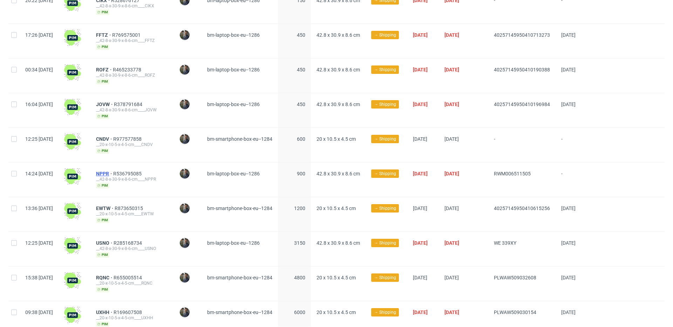
click at [113, 171] on span "NPPR" at bounding box center [104, 174] width 17 height 6
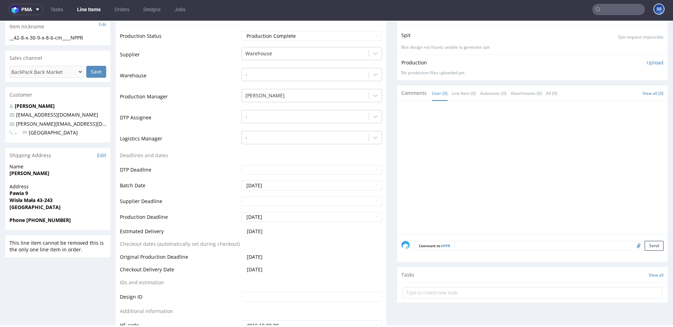
scroll to position [123, 0]
click at [94, 9] on link "Line Items" at bounding box center [89, 9] width 32 height 11
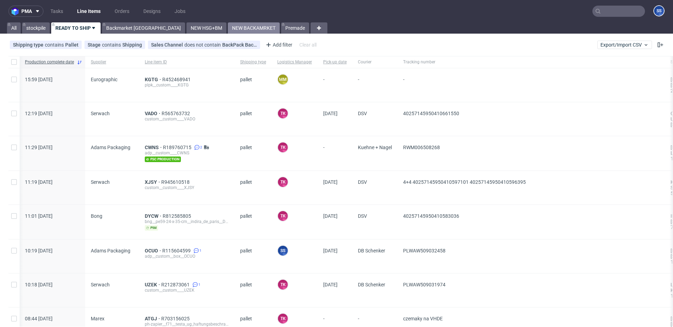
click at [228, 30] on link "NEW BACKAMRKET" at bounding box center [254, 27] width 52 height 11
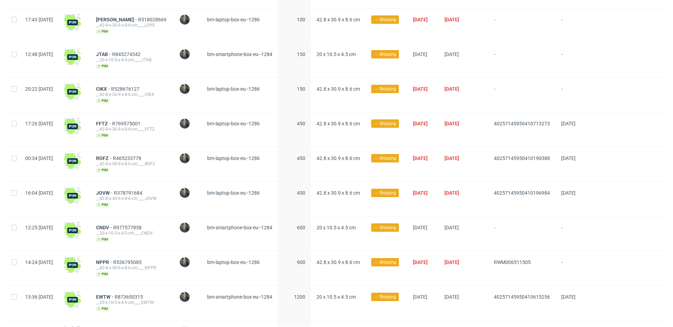
scroll to position [316, 0]
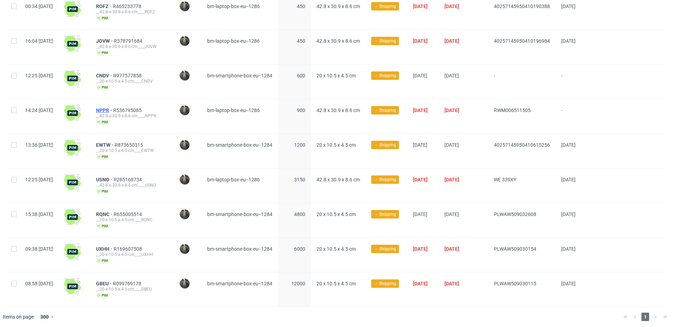
click at [113, 108] on span "NPPR" at bounding box center [104, 111] width 17 height 6
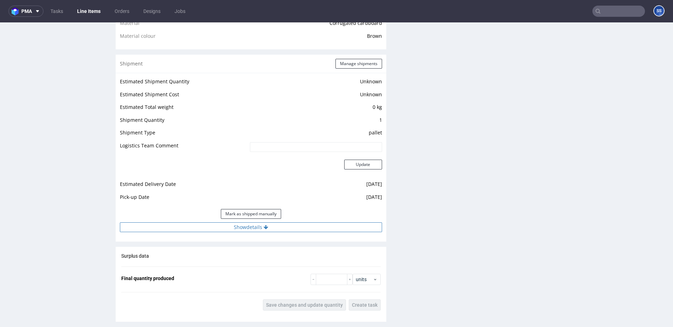
click at [284, 228] on button "Show details" at bounding box center [251, 227] width 262 height 10
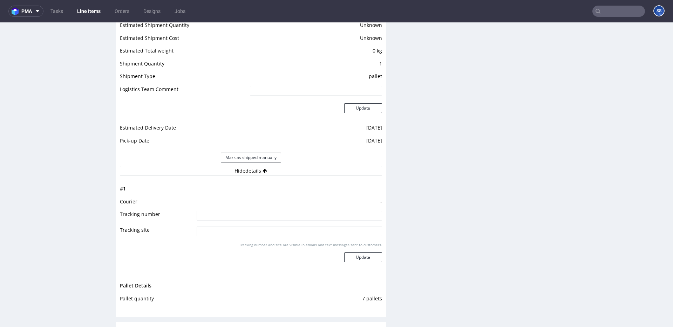
scroll to position [588, 0]
click at [259, 215] on input at bounding box center [289, 215] width 185 height 10
paste input "WE 339XY"
type input "WE 339XY"
click at [359, 256] on button "Update" at bounding box center [363, 256] width 38 height 10
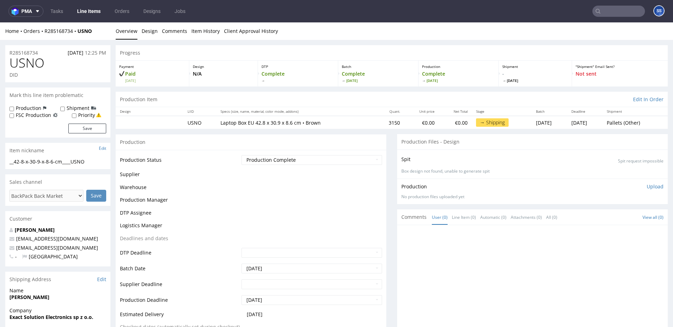
scroll to position [446, 0]
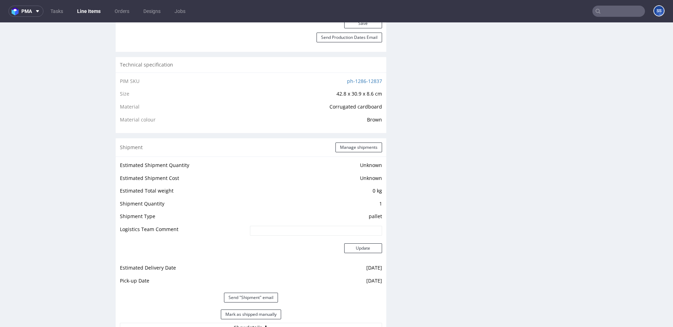
click at [92, 11] on link "Line Items" at bounding box center [89, 11] width 32 height 11
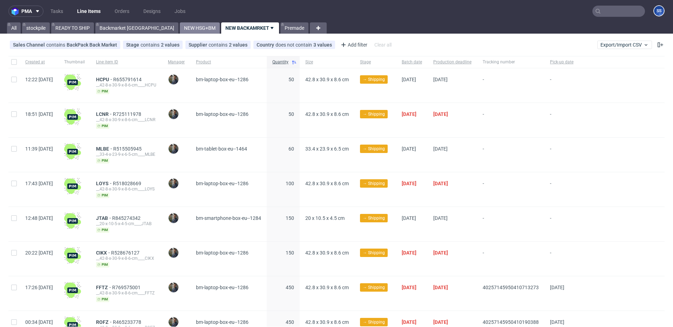
click at [180, 26] on link "NEW HSG+BM" at bounding box center [200, 27] width 40 height 11
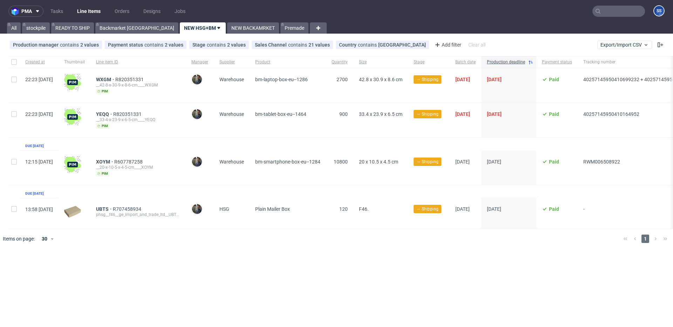
click at [122, 76] on div "WXGM R820351331 __42-8-x-30-9-x-8-6-cm____WXGM pim" at bounding box center [137, 85] width 95 height 34
click at [115, 77] on span "WXGM" at bounding box center [105, 80] width 19 height 6
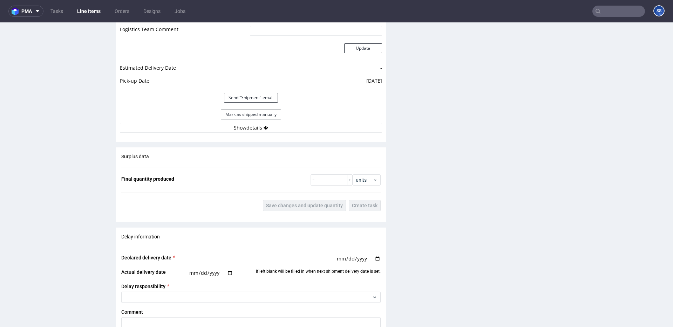
click at [256, 135] on div "Estimated Shipment Quantity Unknown Estimated Shipment Cost Unknown Estimated T…" at bounding box center [251, 47] width 270 height 180
click at [255, 131] on button "Show details" at bounding box center [251, 128] width 262 height 10
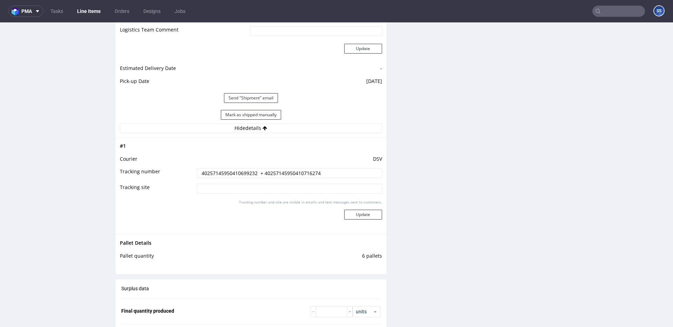
click at [242, 168] on input "40257145950410699232 + 40257145950410716274" at bounding box center [289, 173] width 185 height 10
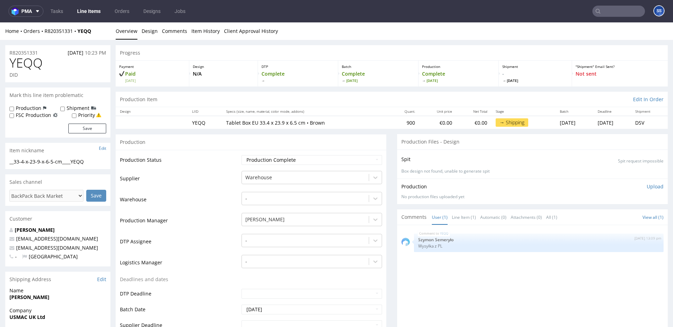
click at [92, 11] on link "Line Items" at bounding box center [89, 11] width 32 height 11
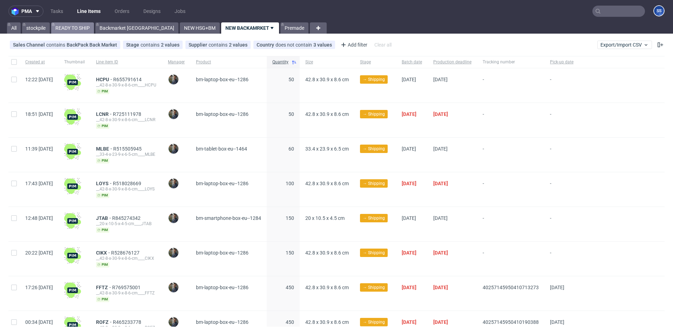
click at [59, 22] on link "READY TO SHIP" at bounding box center [72, 27] width 43 height 11
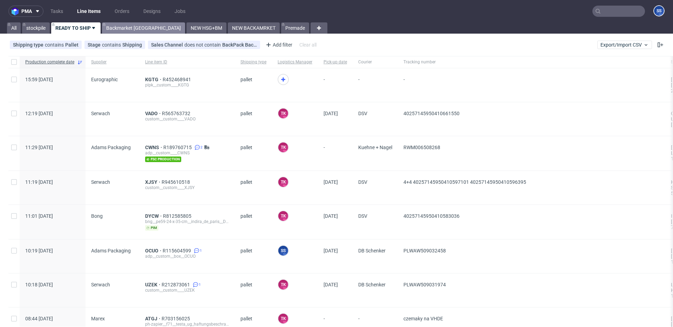
click at [128, 29] on link "Backmarket [GEOGRAPHIC_DATA]" at bounding box center [143, 27] width 83 height 11
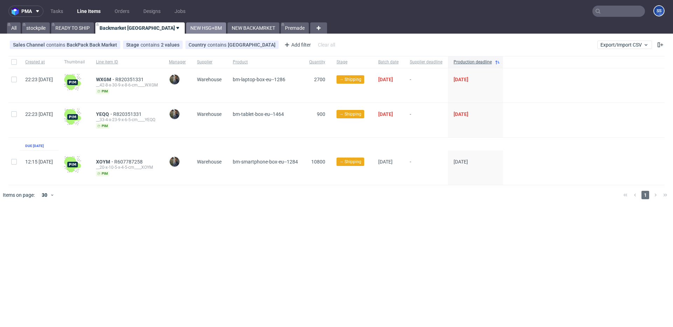
click at [186, 29] on link "NEW HSG+BM" at bounding box center [206, 27] width 40 height 11
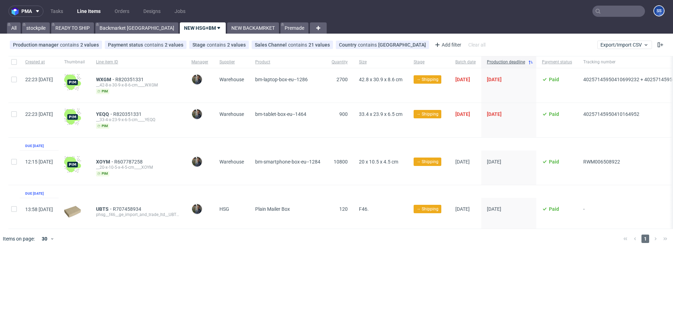
scroll to position [0, 74]
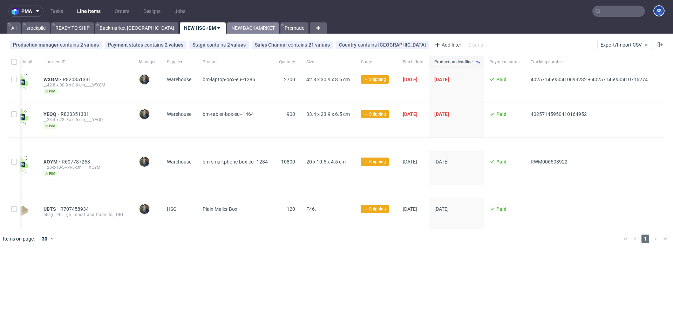
click at [227, 31] on link "NEW BACKAMRKET" at bounding box center [253, 27] width 52 height 11
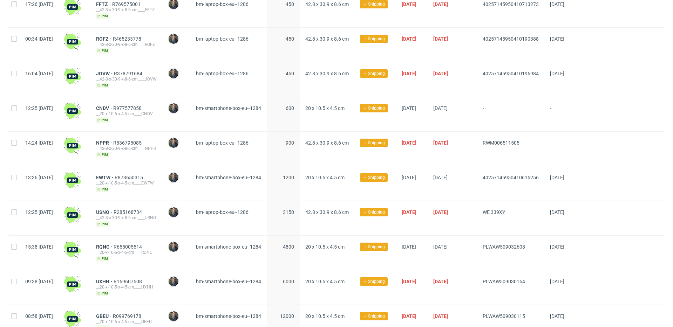
scroll to position [316, 0]
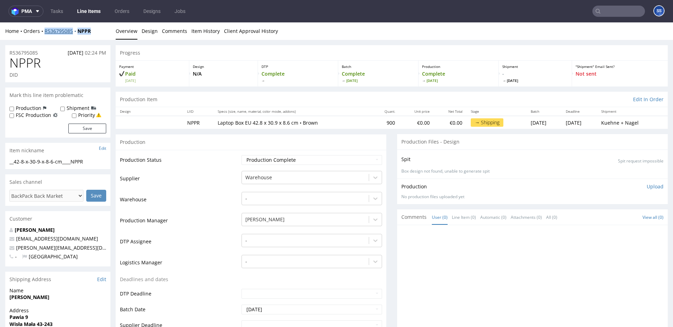
drag, startPoint x: 99, startPoint y: 30, endPoint x: 45, endPoint y: 32, distance: 53.6
click at [45, 32] on div "Home Orders R536795085 NPPR" at bounding box center [57, 31] width 105 height 7
copy div "R536795085 NPPR"
click at [627, 12] on input "text" at bounding box center [618, 11] width 53 height 11
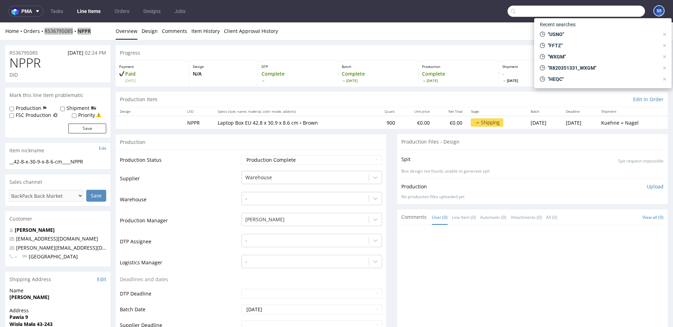
paste input "R285168734__USNO"
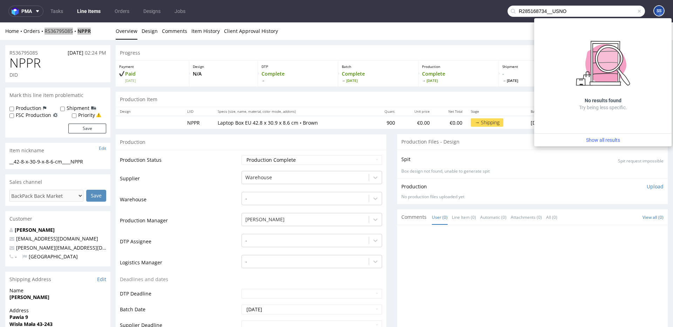
drag, startPoint x: 544, startPoint y: 11, endPoint x: 501, endPoint y: 11, distance: 43.4
click at [501, 11] on nav "pma Tasks Line Items Orders Designs Jobs R285168734__USNO SS" at bounding box center [336, 11] width 673 height 22
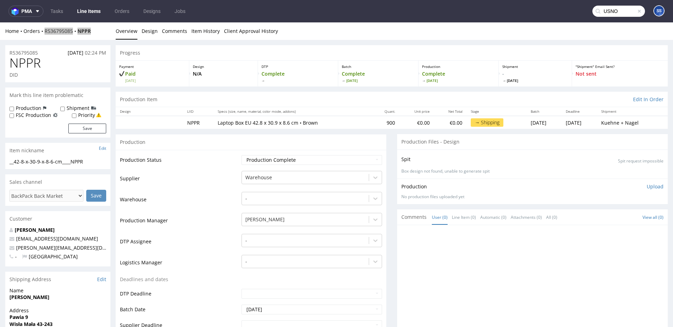
type input "USNO"
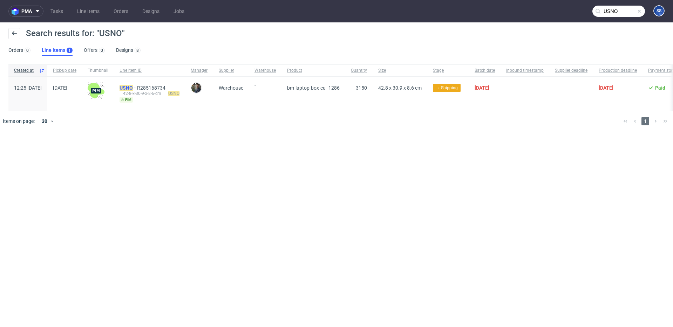
click at [133, 89] on mark "USNO" at bounding box center [125, 88] width 13 height 6
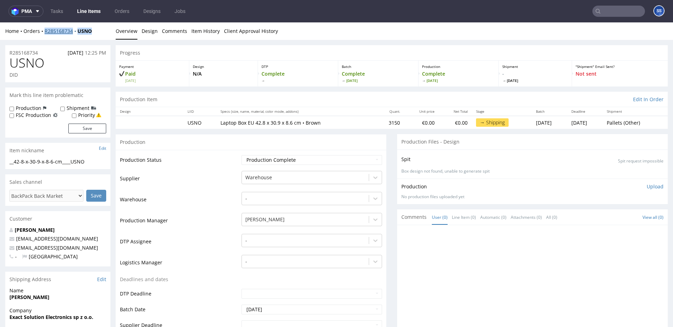
drag, startPoint x: 97, startPoint y: 34, endPoint x: 45, endPoint y: 34, distance: 52.2
click at [45, 34] on div "Home Orders R285168734 USNO" at bounding box center [57, 31] width 105 height 7
copy div "R285168734 USNO"
drag, startPoint x: 95, startPoint y: 34, endPoint x: 44, endPoint y: 33, distance: 50.8
click at [42, 33] on div "Home Orders R285168734 USNO" at bounding box center [57, 31] width 105 height 7
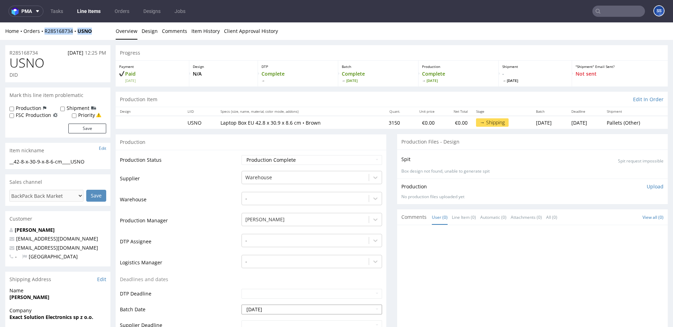
copy div "R285168734 USNO"
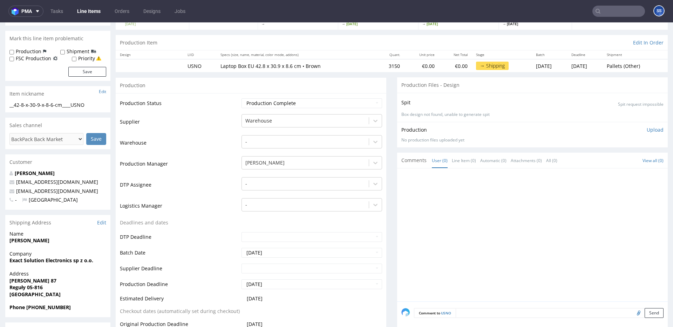
scroll to position [61, 0]
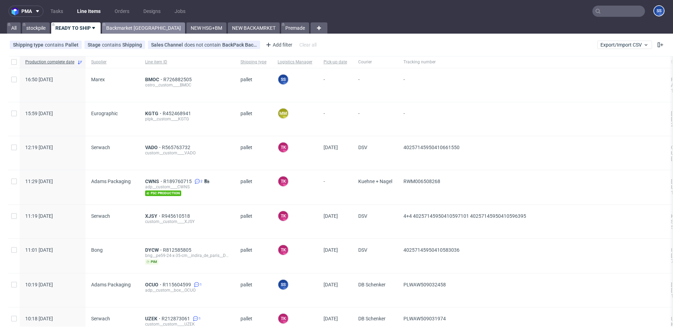
click at [125, 28] on link "Backmarket [GEOGRAPHIC_DATA]" at bounding box center [143, 27] width 83 height 11
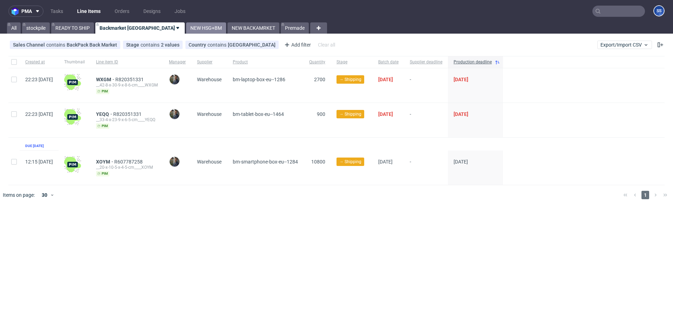
click at [186, 27] on link "NEW HSG+BM" at bounding box center [206, 27] width 40 height 11
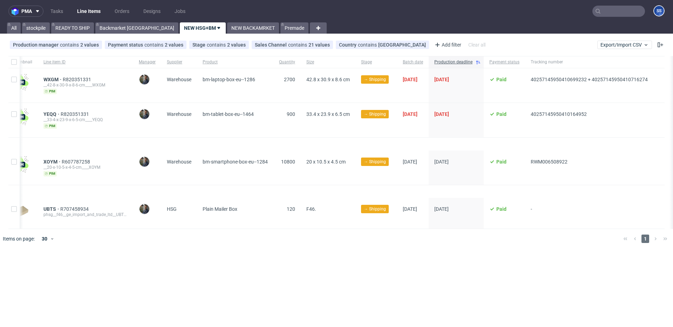
scroll to position [0, 74]
click at [227, 31] on link "NEW BACKAMRKET" at bounding box center [253, 27] width 52 height 11
